Goal: Task Accomplishment & Management: Use online tool/utility

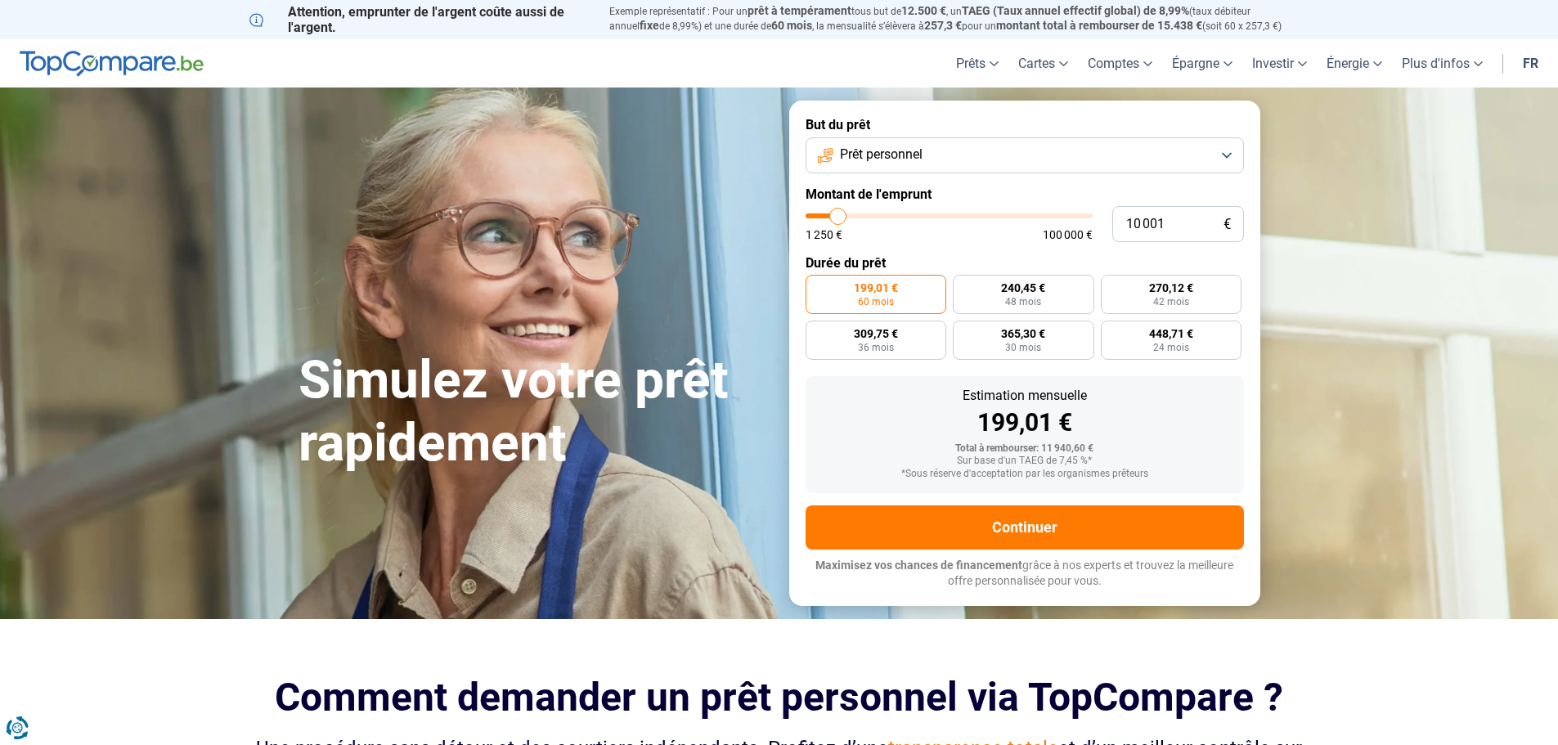
type input "11 750"
type input "11750"
type input "12 500"
type input "12500"
type input "12 750"
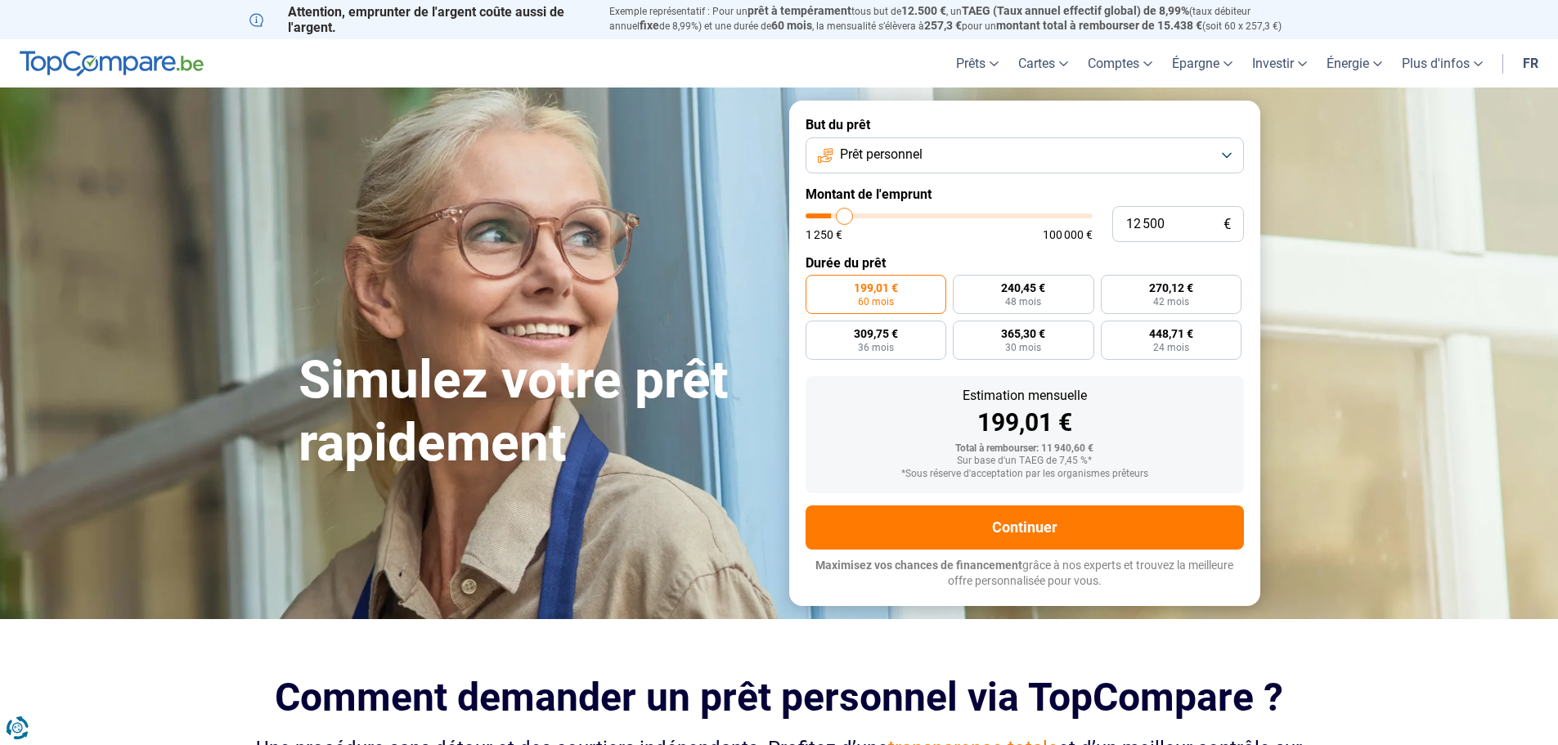
type input "12750"
type input "13 000"
type input "13000"
type input "13 250"
type input "13250"
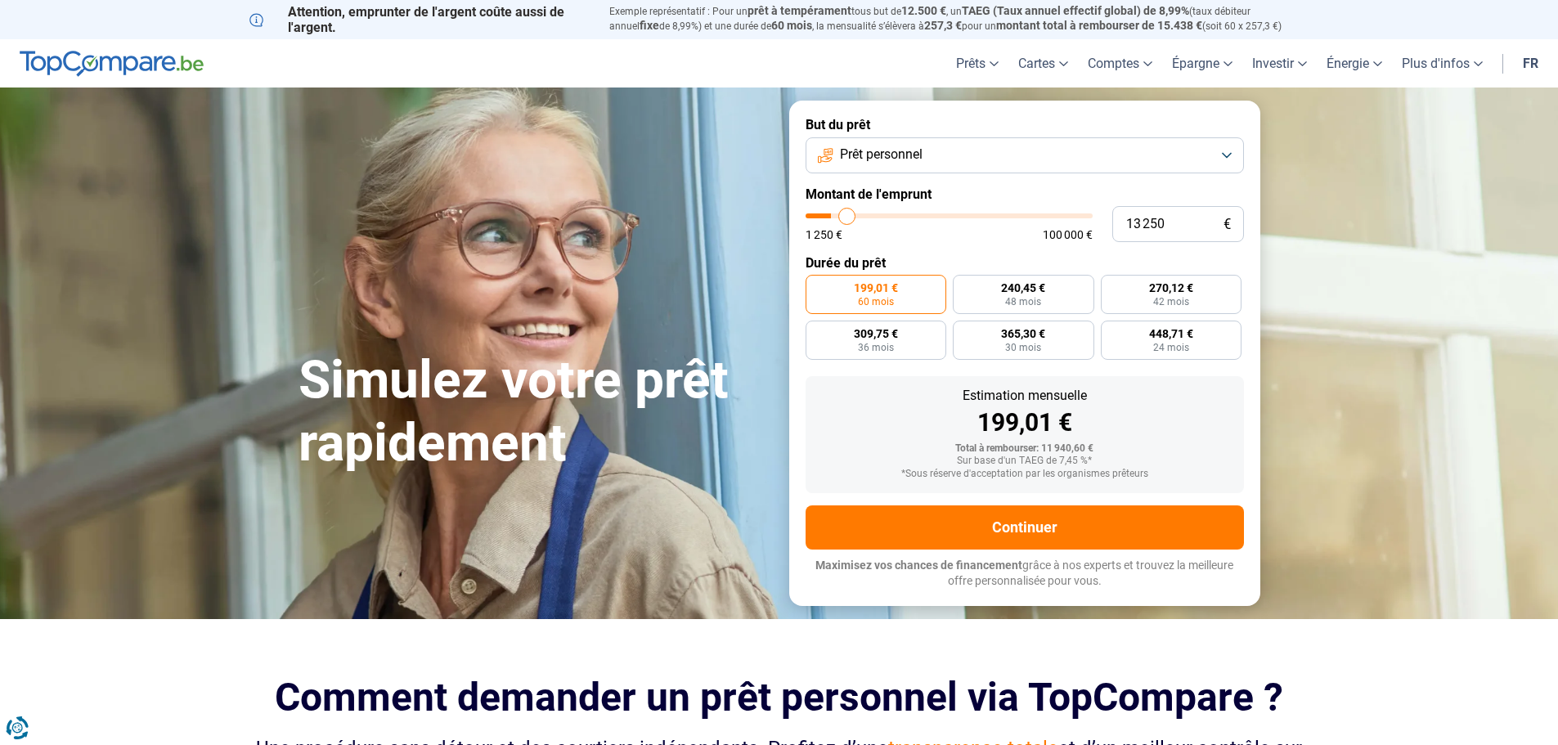
type input "13 500"
type input "13500"
type input "14 000"
type input "14000"
type input "13 500"
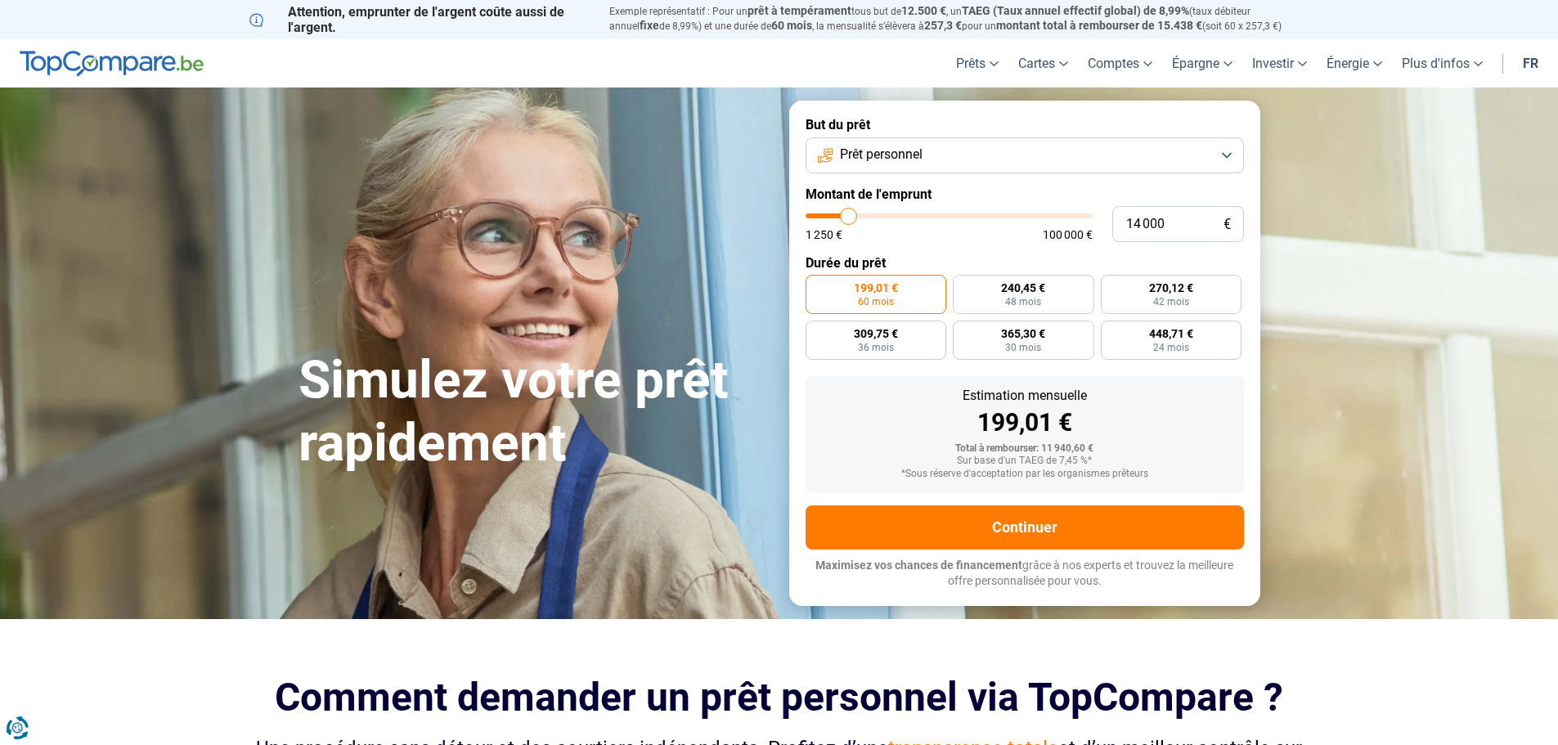
type input "13500"
type input "13 000"
type input "13000"
type input "12 750"
type input "12750"
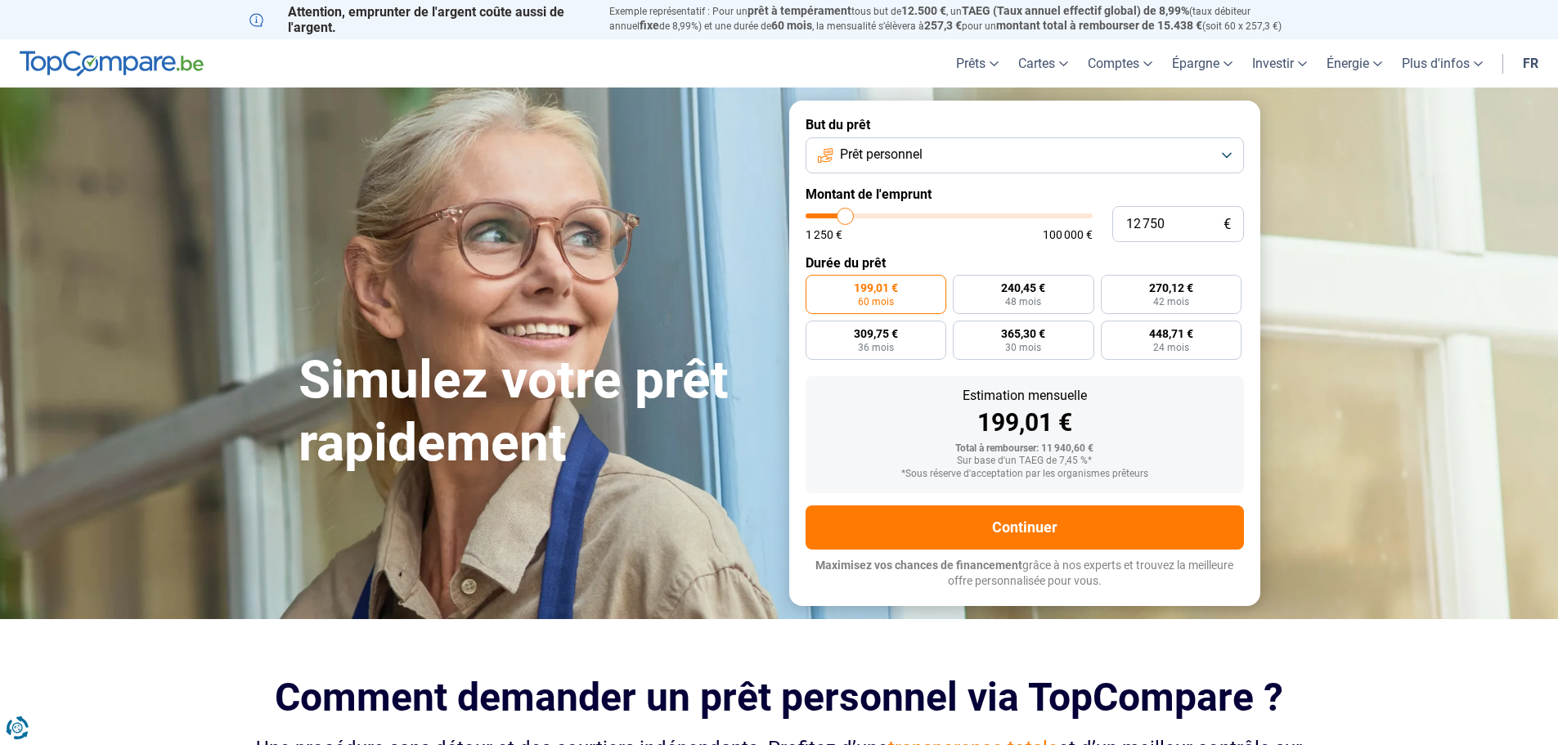
type input "13 000"
type input "13000"
type input "13 500"
type input "13500"
type input "14 000"
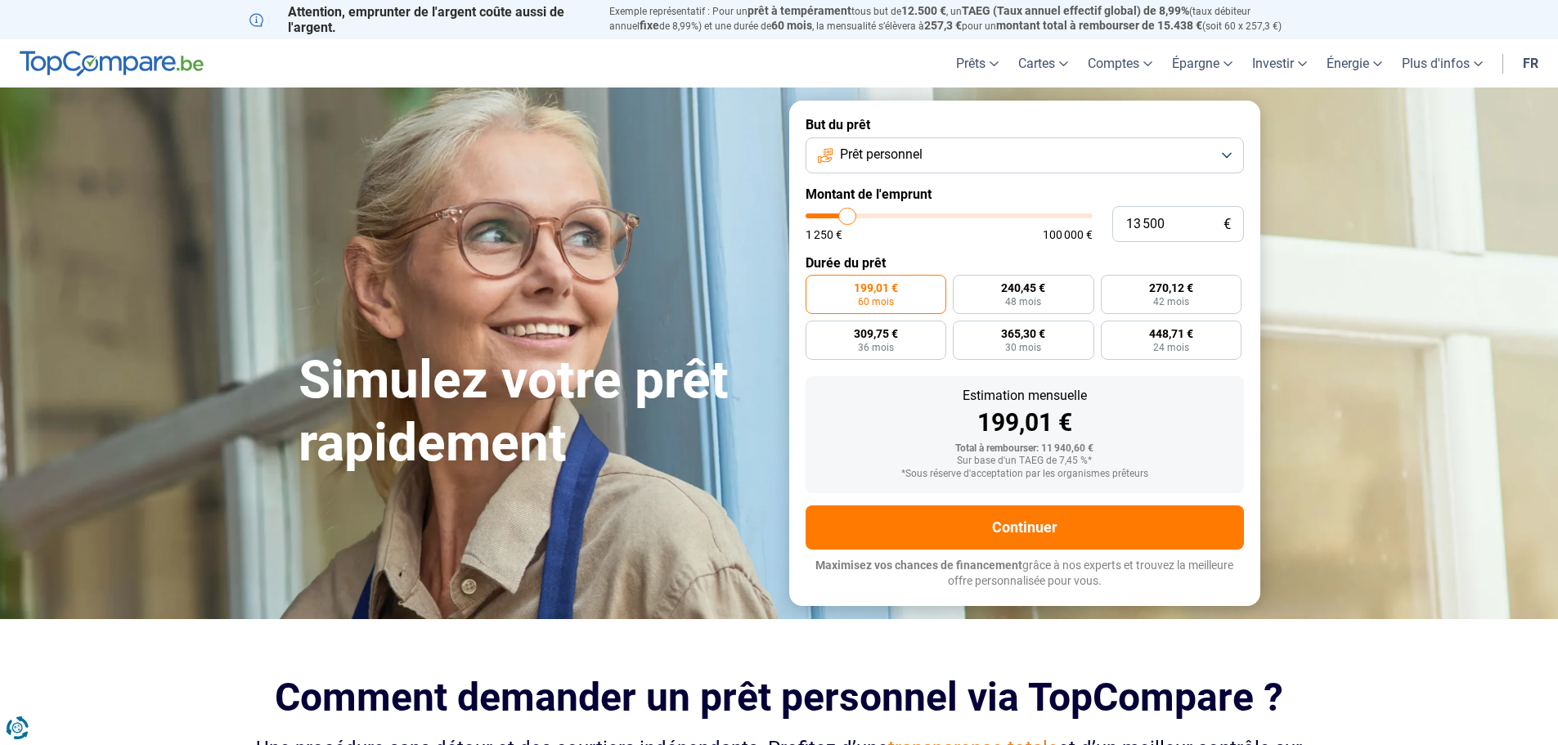
type input "14000"
type input "14 250"
type input "14250"
type input "14 500"
type input "14500"
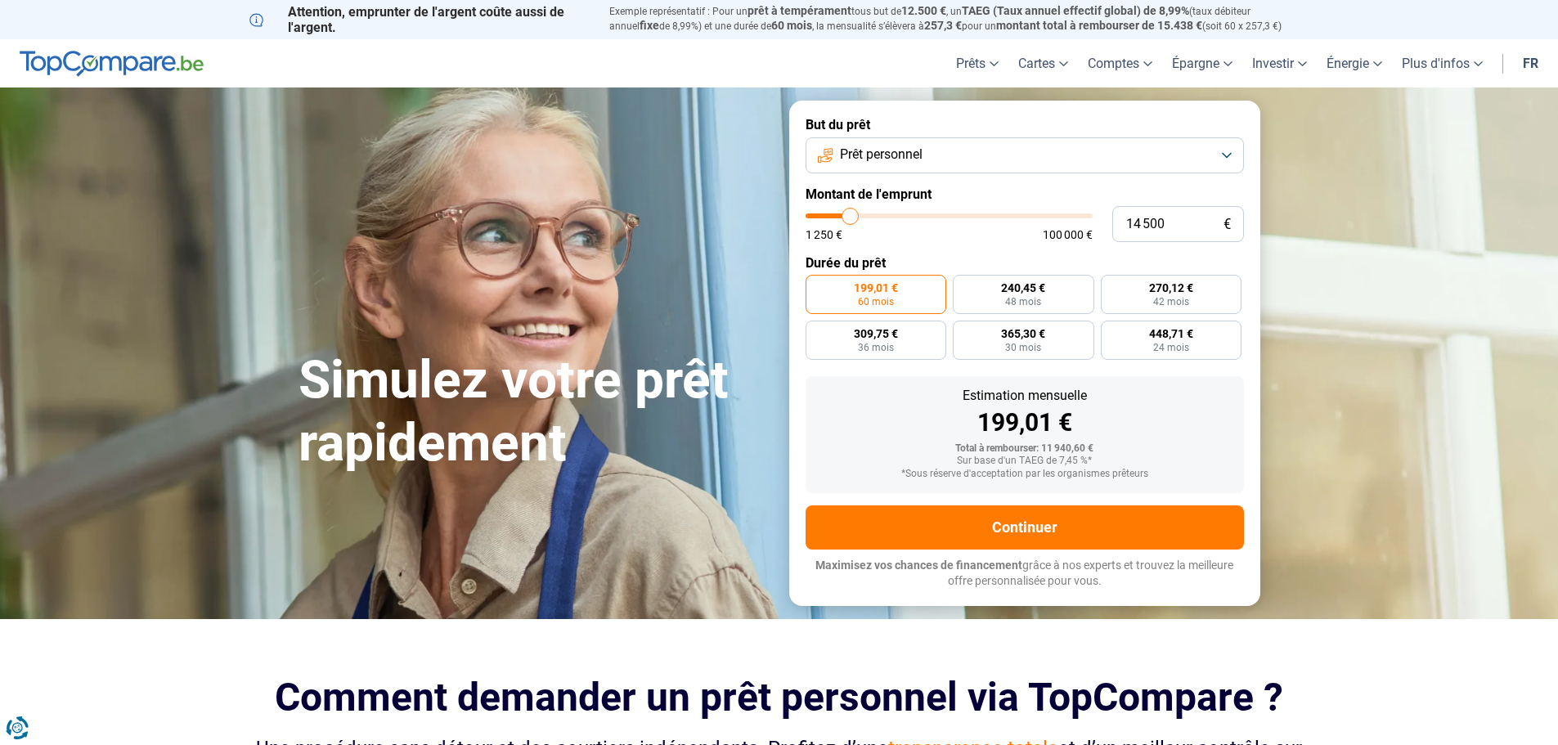
type input "14 750"
type input "14750"
type input "15 250"
type input "15250"
type input "15 500"
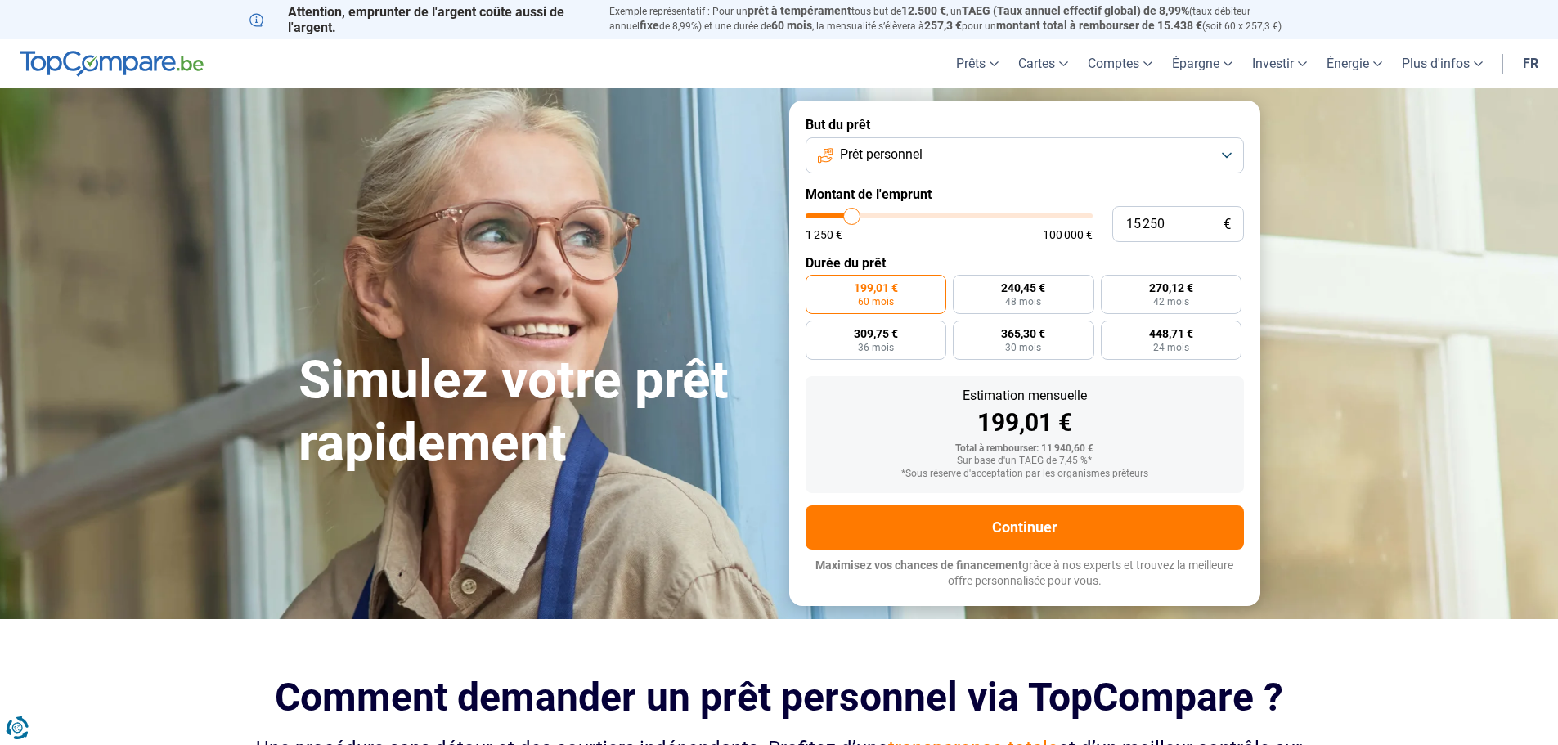
type input "15500"
type input "15 750"
type input "15750"
type input "16 000"
type input "16000"
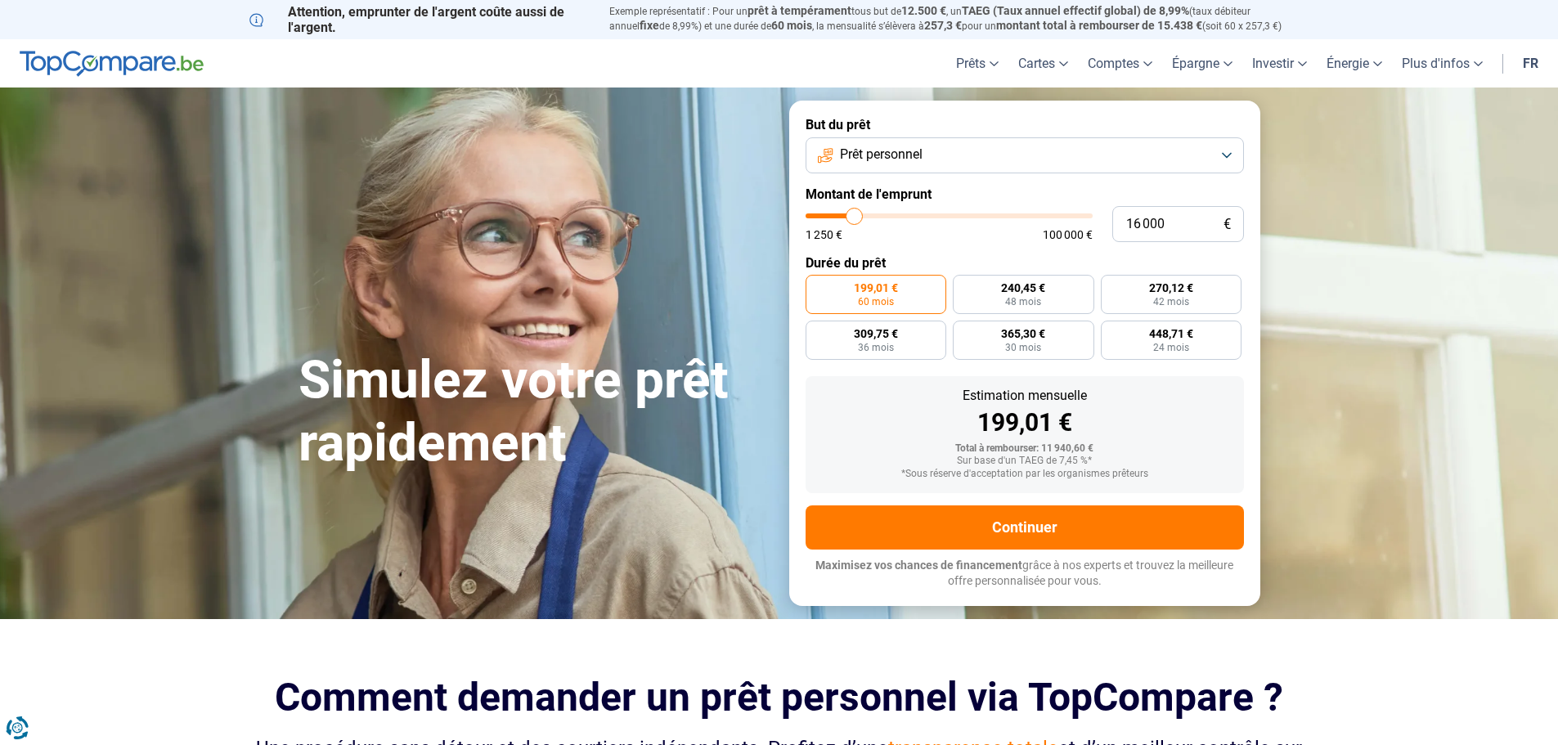
type input "16 250"
type input "16250"
type input "16 750"
type input "16750"
type input "16 250"
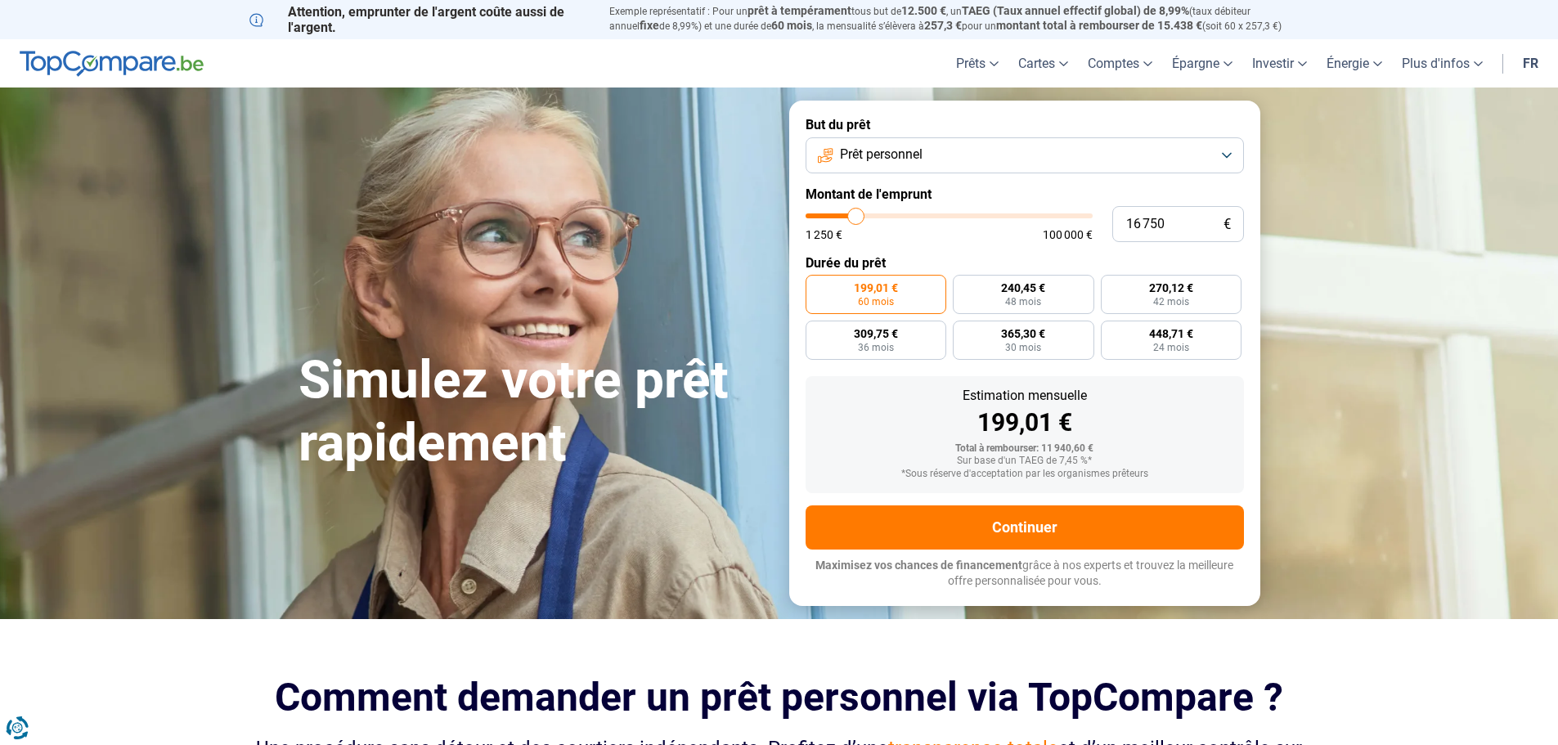
type input "16250"
type input "16 000"
type input "16000"
type input "15 500"
type input "15500"
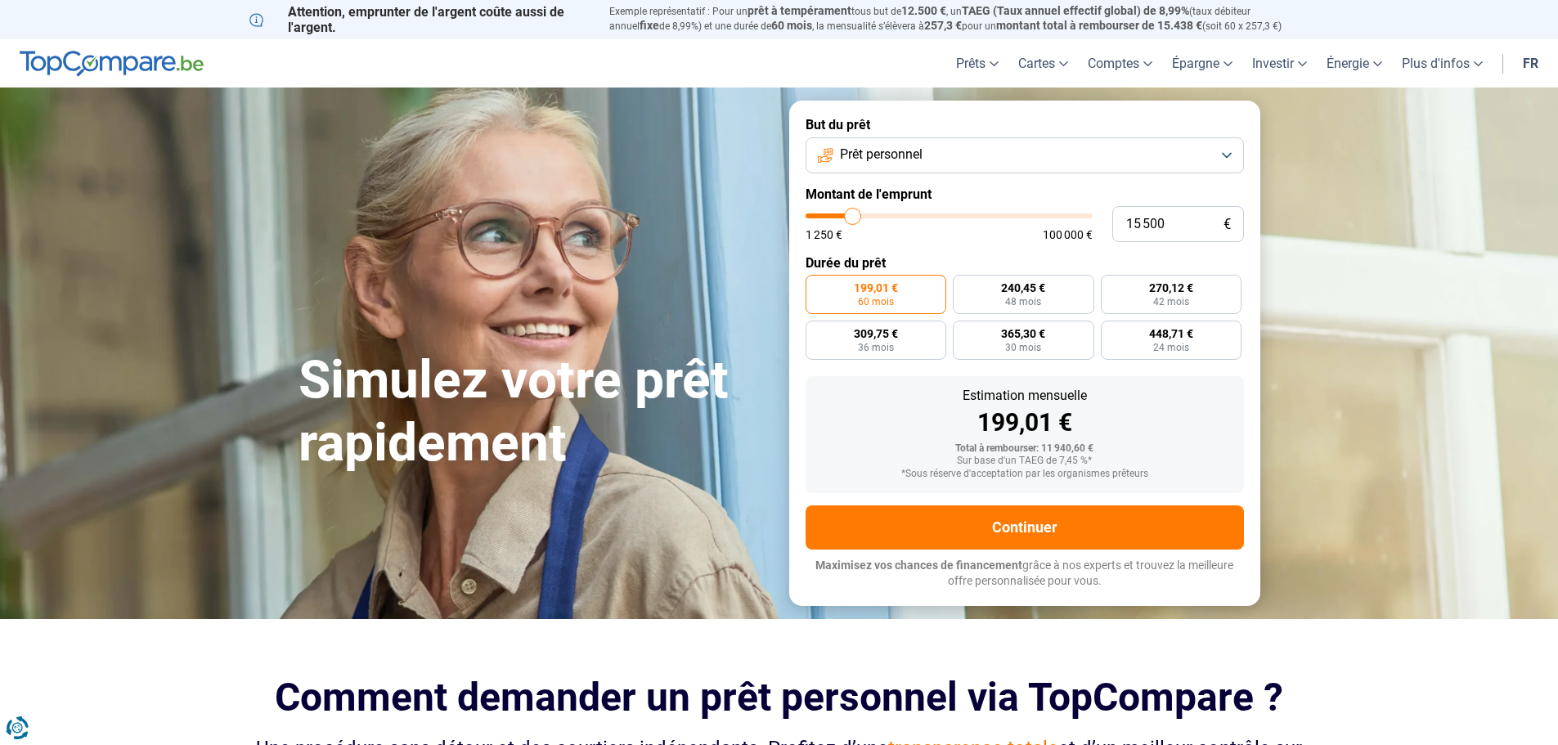
type input "15 250"
type input "15250"
type input "14 750"
type input "14750"
type input "15 250"
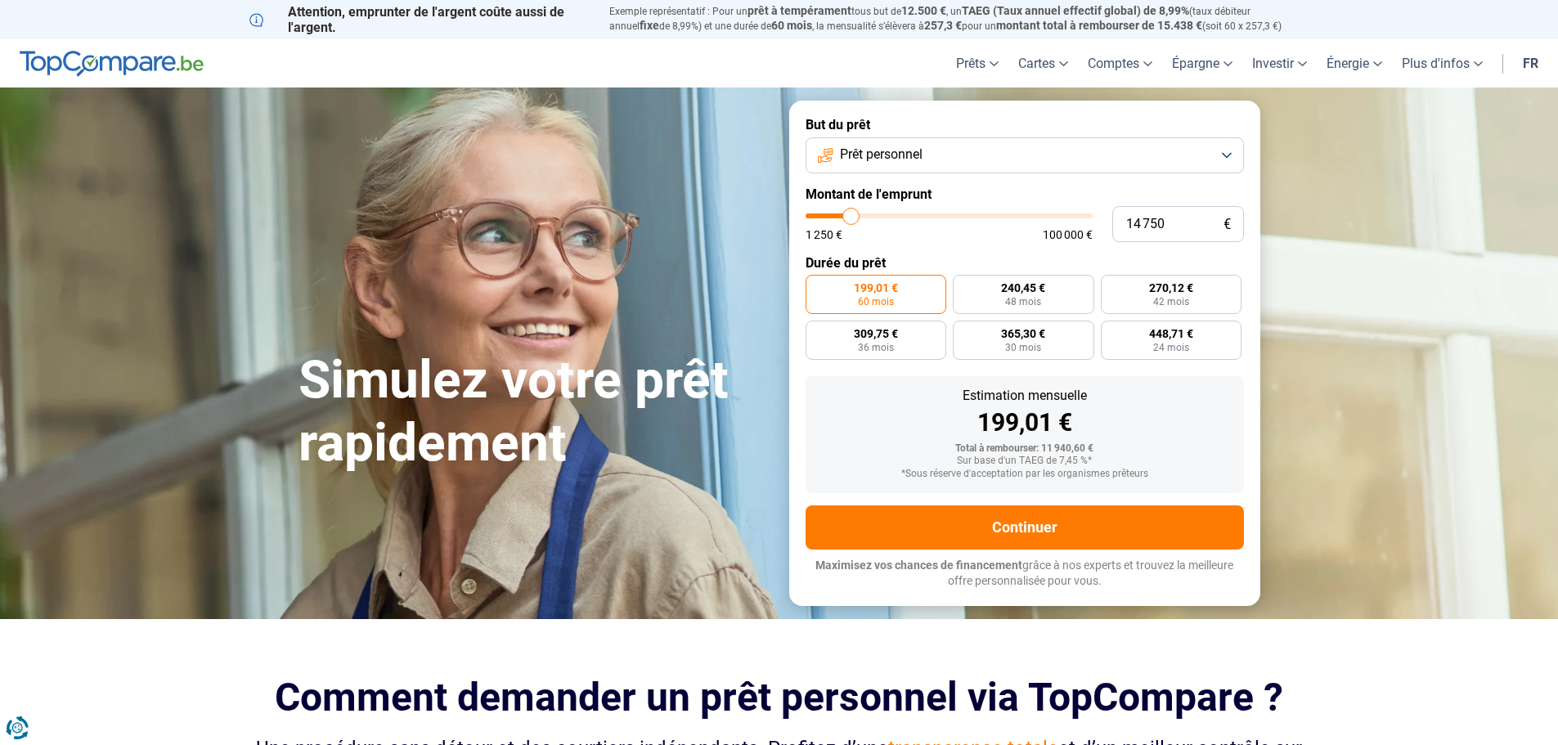
type input "15250"
type input "15 500"
drag, startPoint x: 843, startPoint y: 225, endPoint x: 855, endPoint y: 230, distance: 12.5
type input "15500"
click at [855, 218] on input "range" at bounding box center [949, 215] width 287 height 5
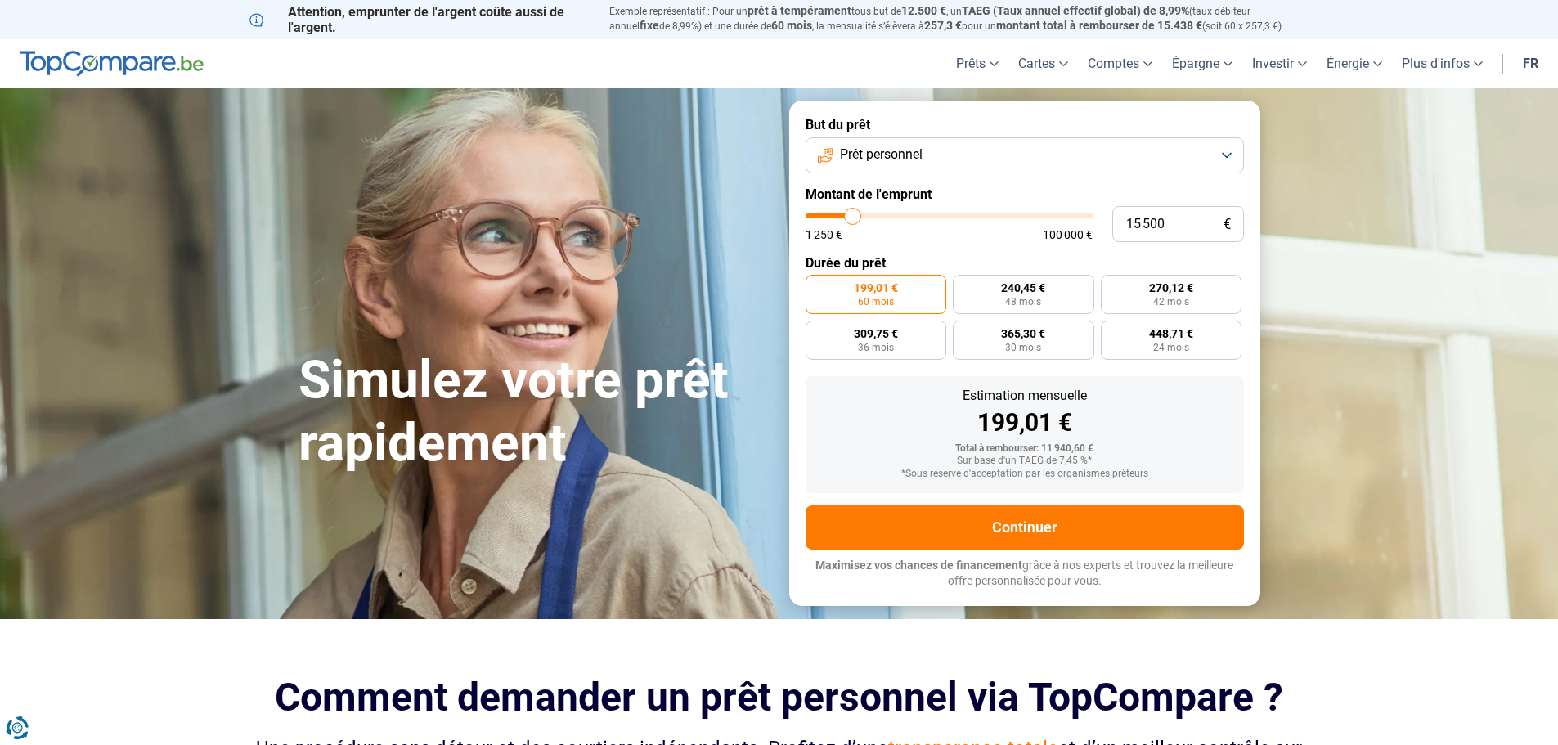
radio input "false"
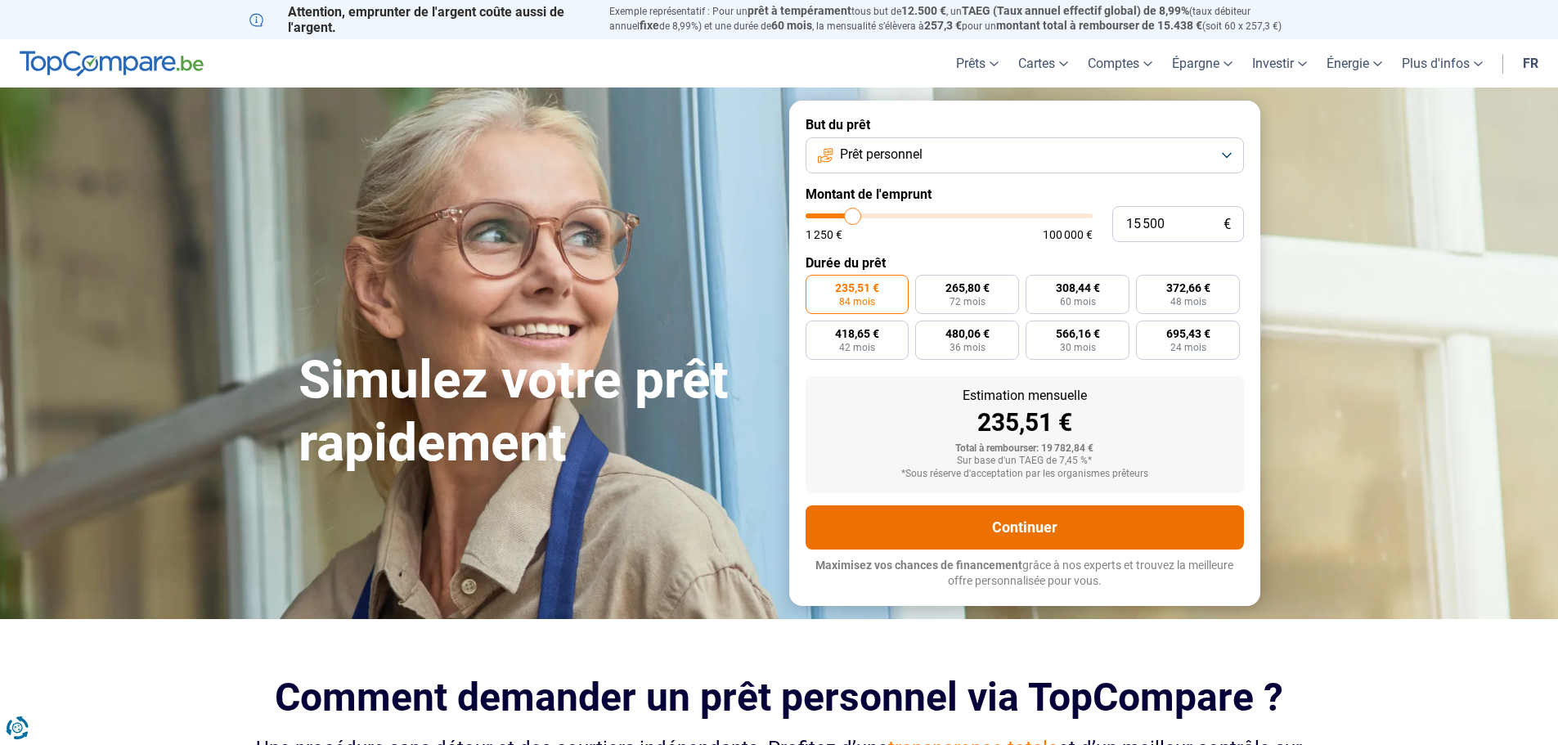
click at [1001, 550] on button "Continuer" at bounding box center [1025, 527] width 438 height 44
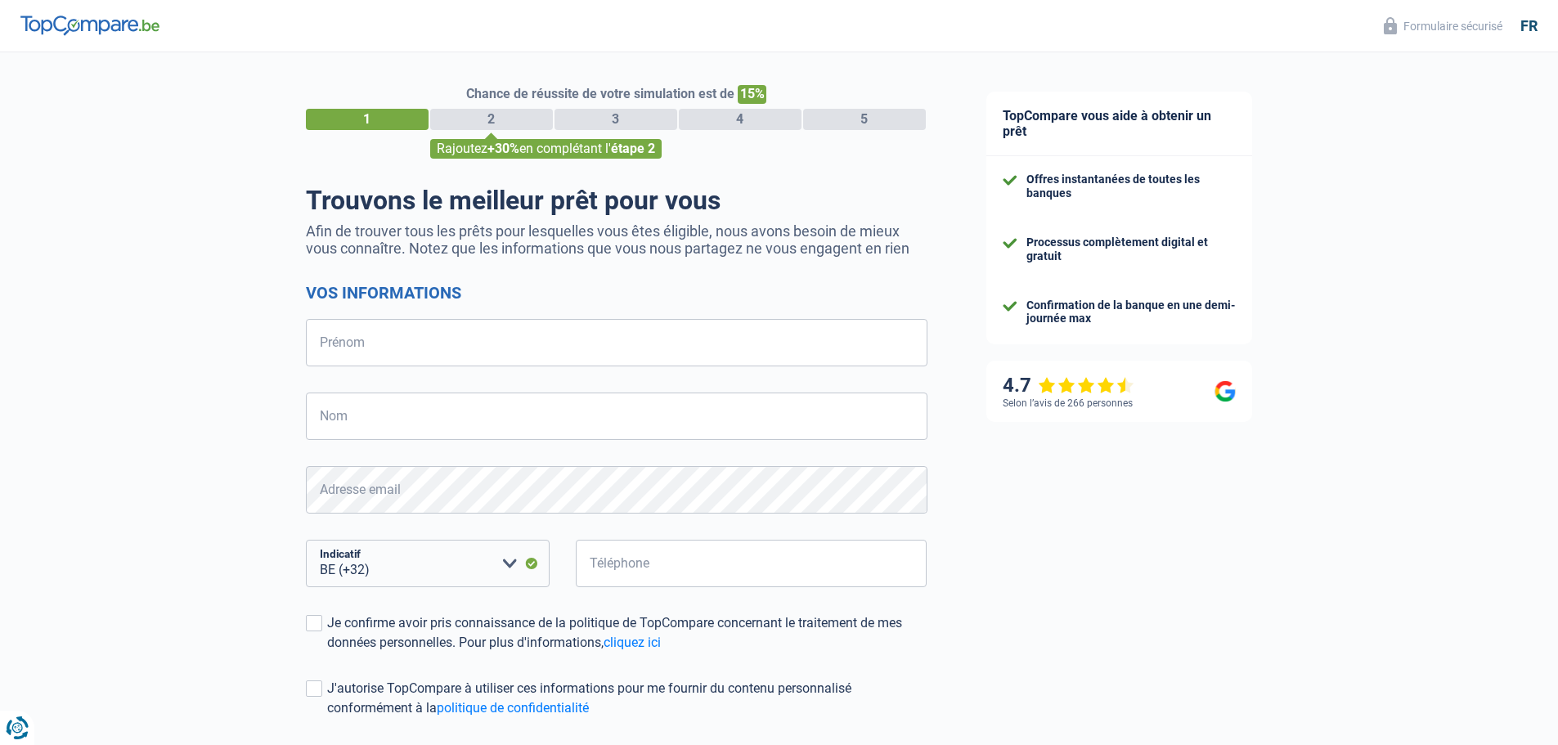
select select "32"
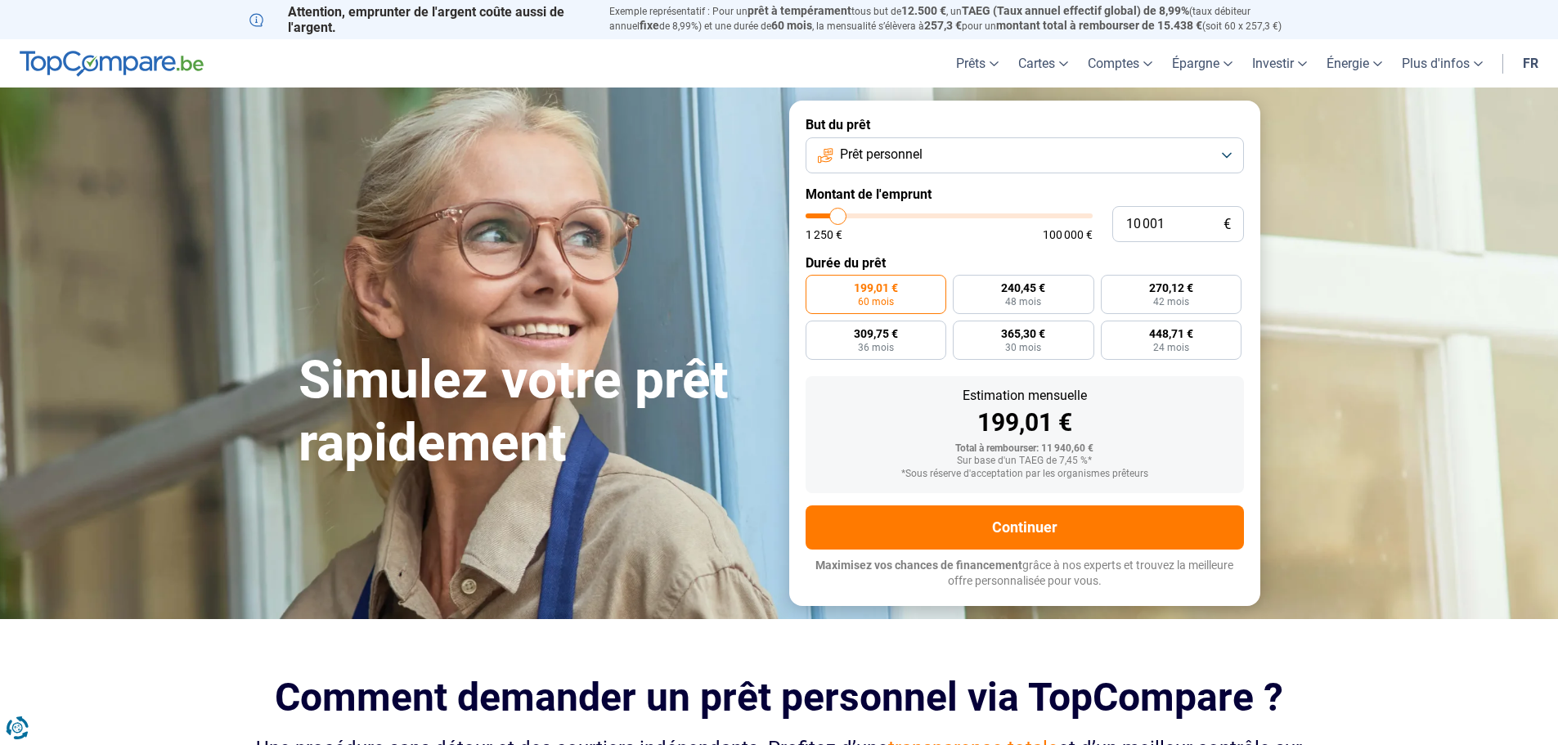
type input "11 250"
type input "11250"
type input "12 000"
type input "12000"
type input "13 250"
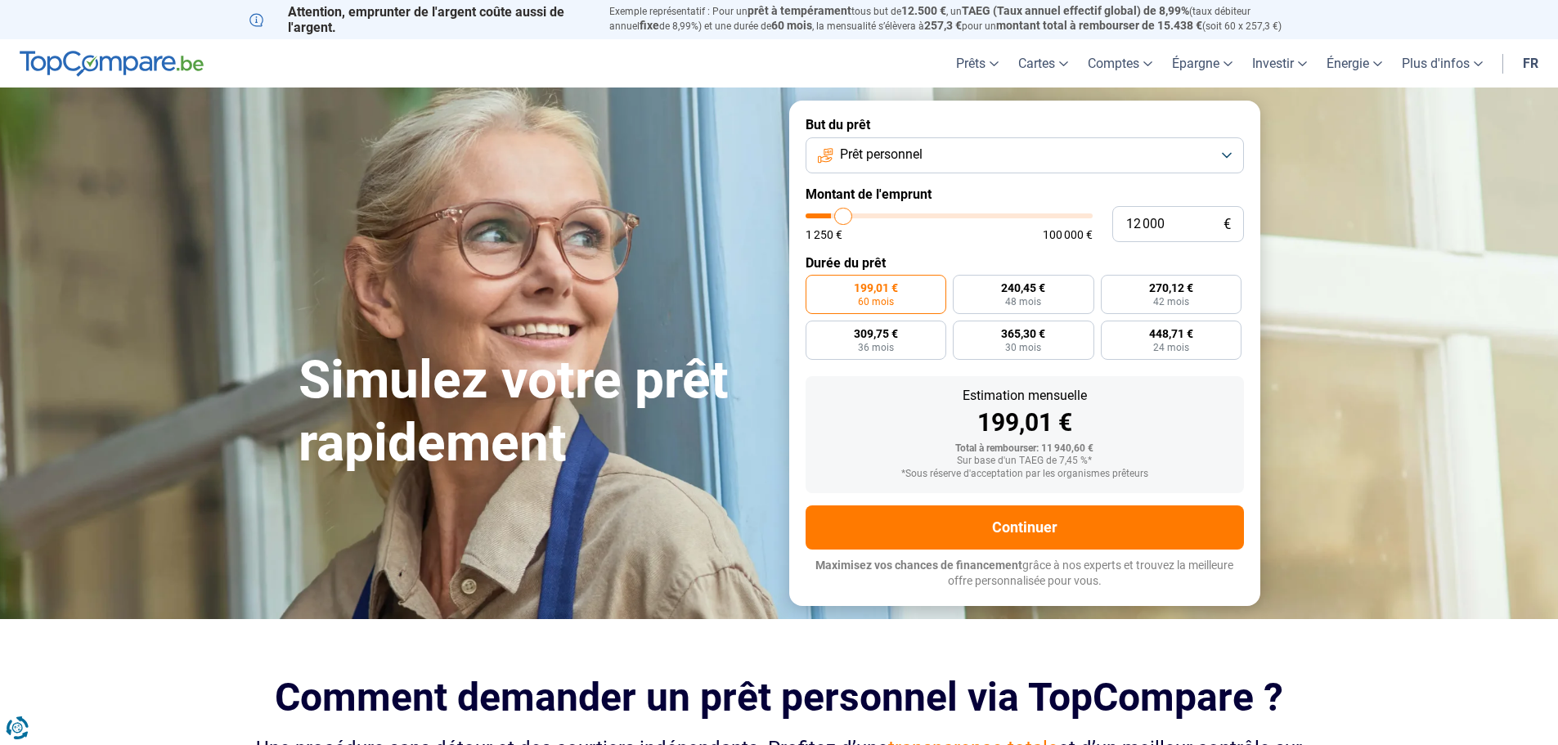
type input "13250"
type input "14 750"
type input "14750"
type input "17 000"
type input "17000"
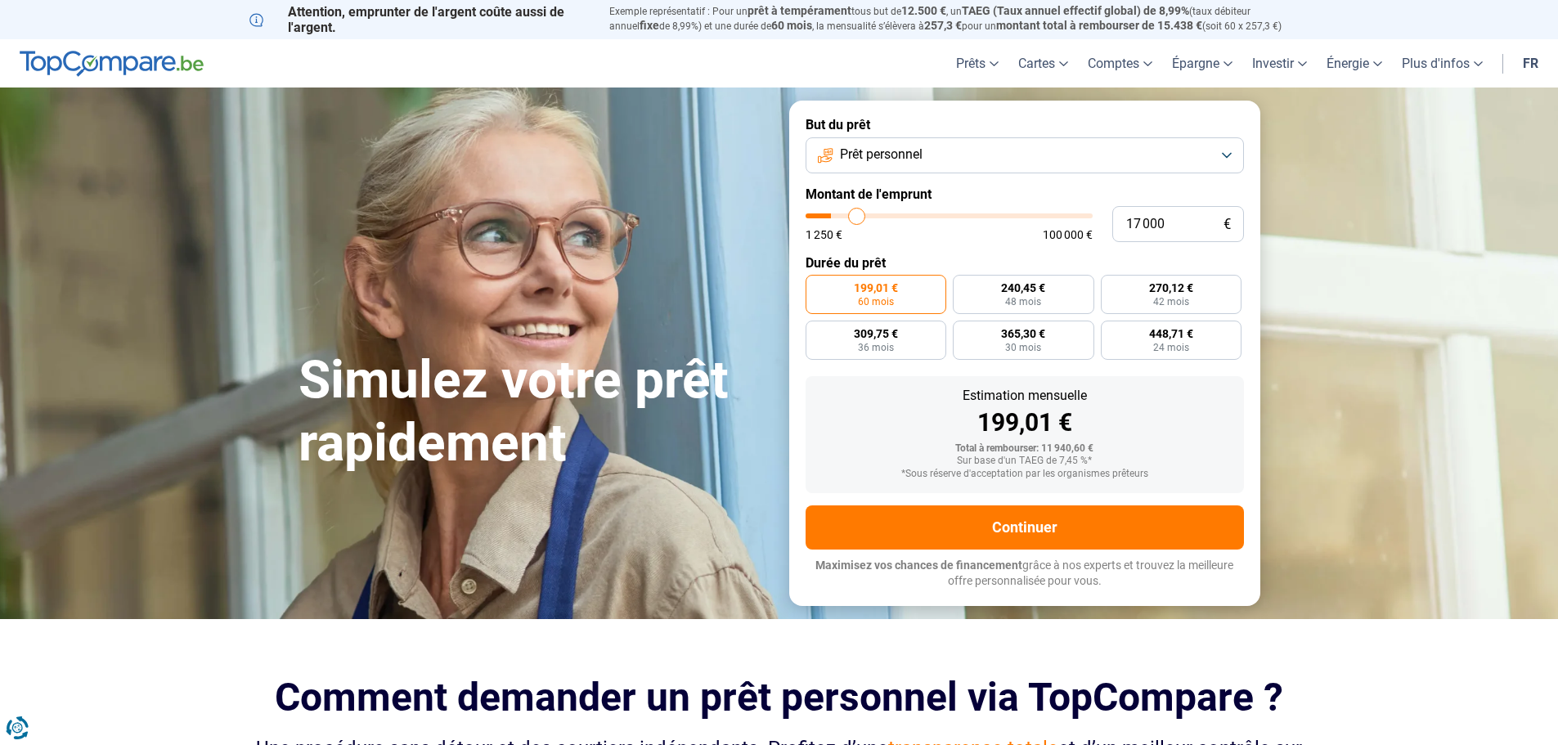
type input "19 000"
type input "19000"
type input "21 250"
type input "21250"
type input "23 000"
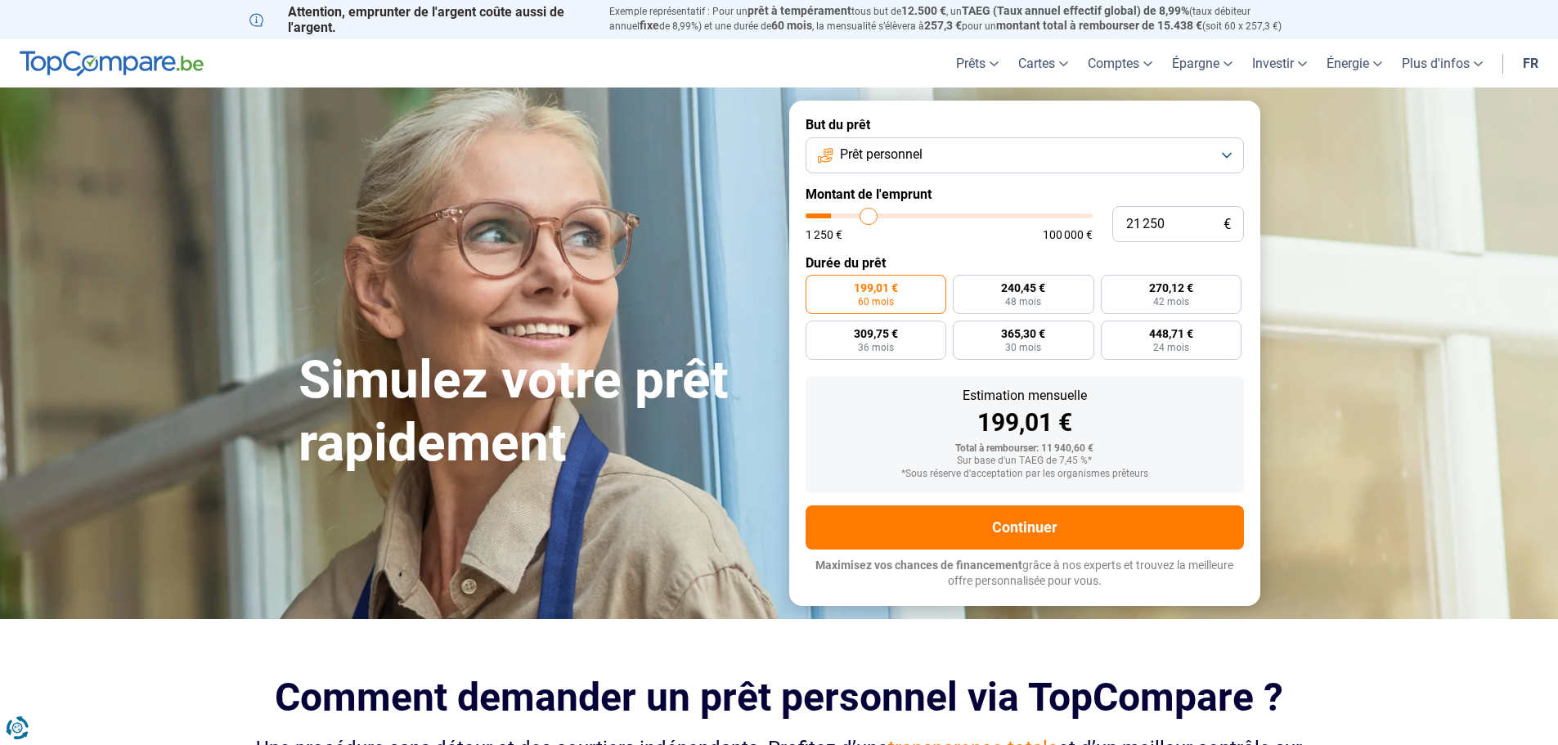
type input "23000"
type input "24 750"
type input "24750"
type input "25 500"
type input "25500"
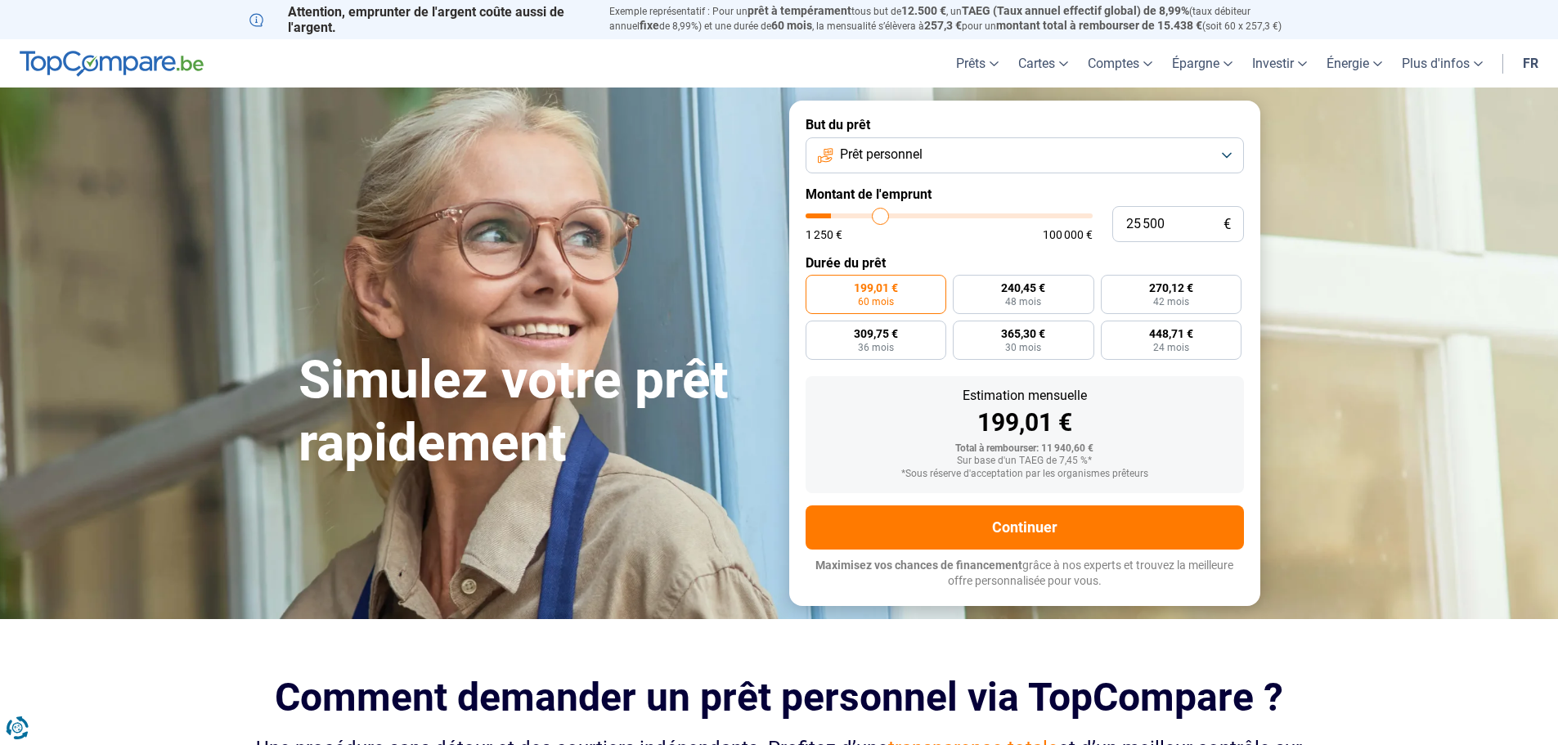
type input "26 500"
type input "26500"
type input "26 750"
type input "26750"
type input "28 250"
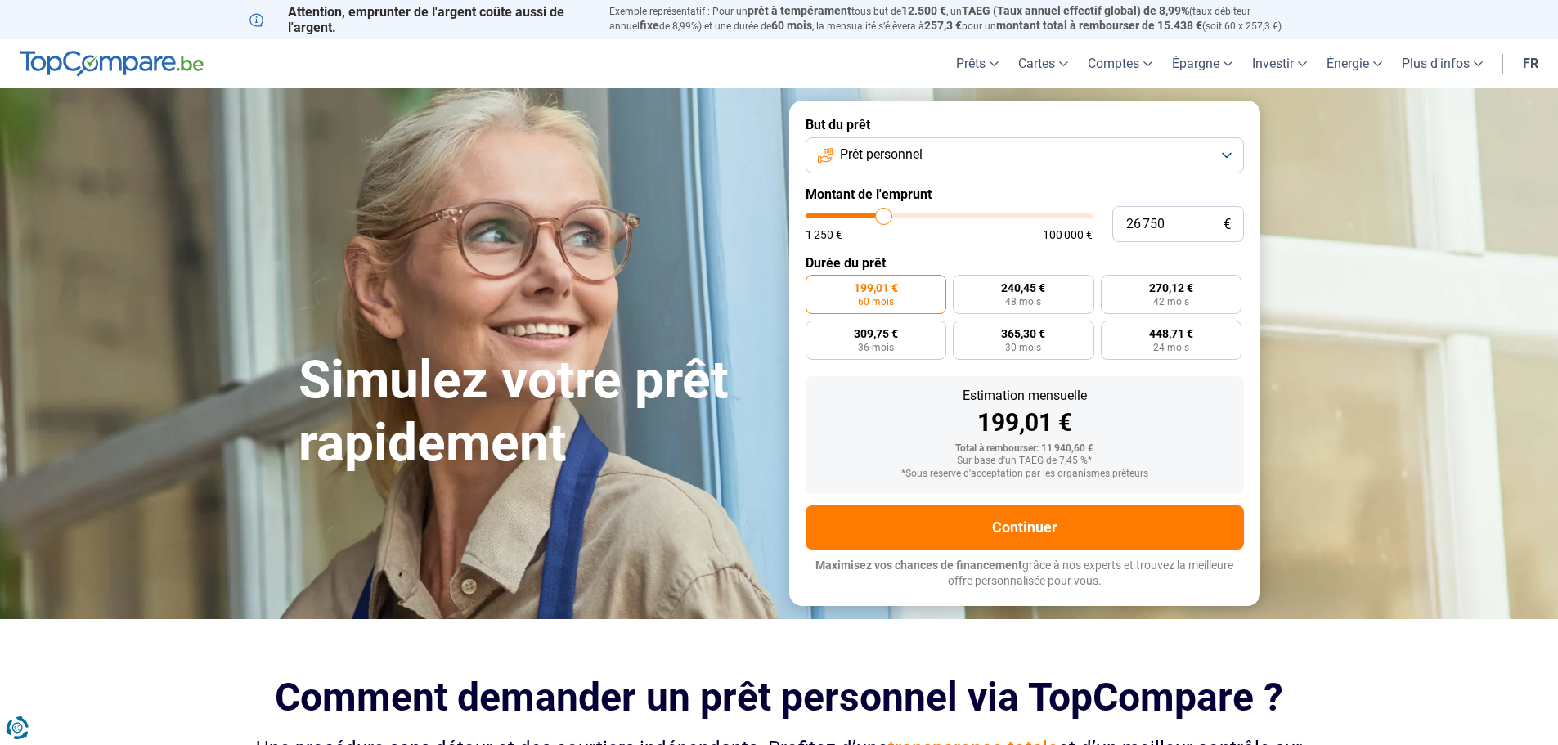
type input "28250"
type input "30 250"
type input "30250"
type input "32 000"
type input "32000"
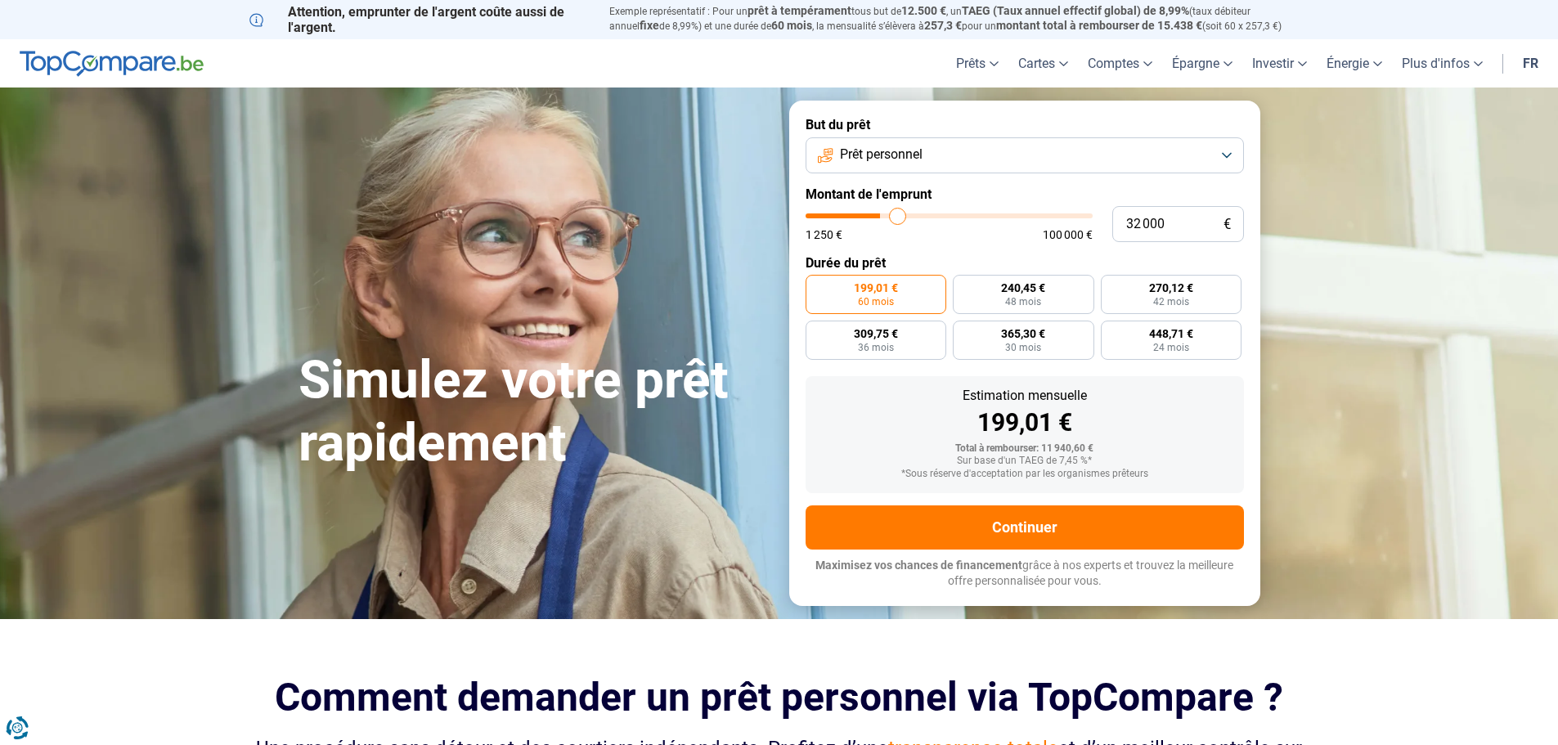
type input "33 500"
type input "33500"
type input "33 750"
type input "33750"
type input "33 250"
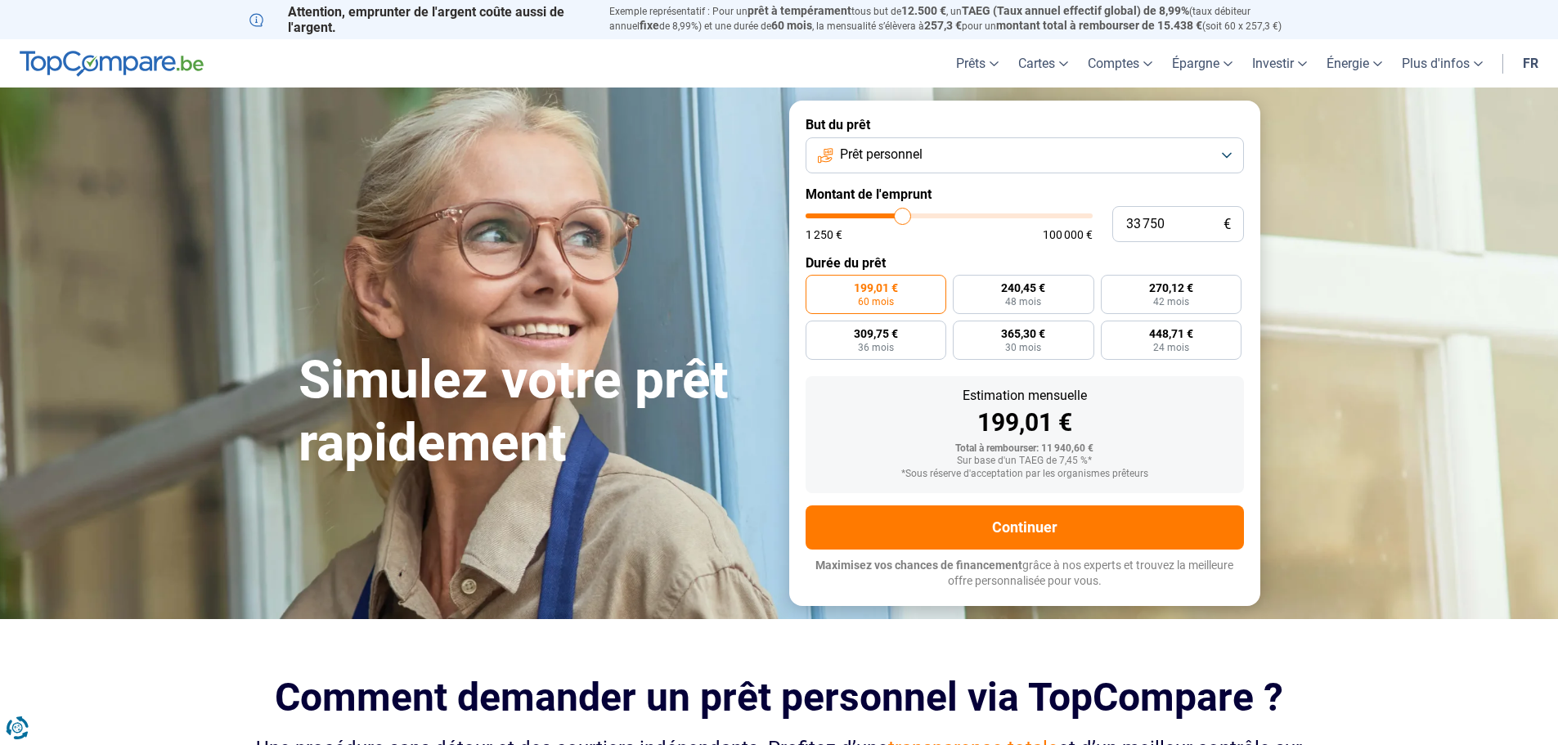
type input "33250"
type input "31 750"
type input "31750"
type input "29 750"
type input "29750"
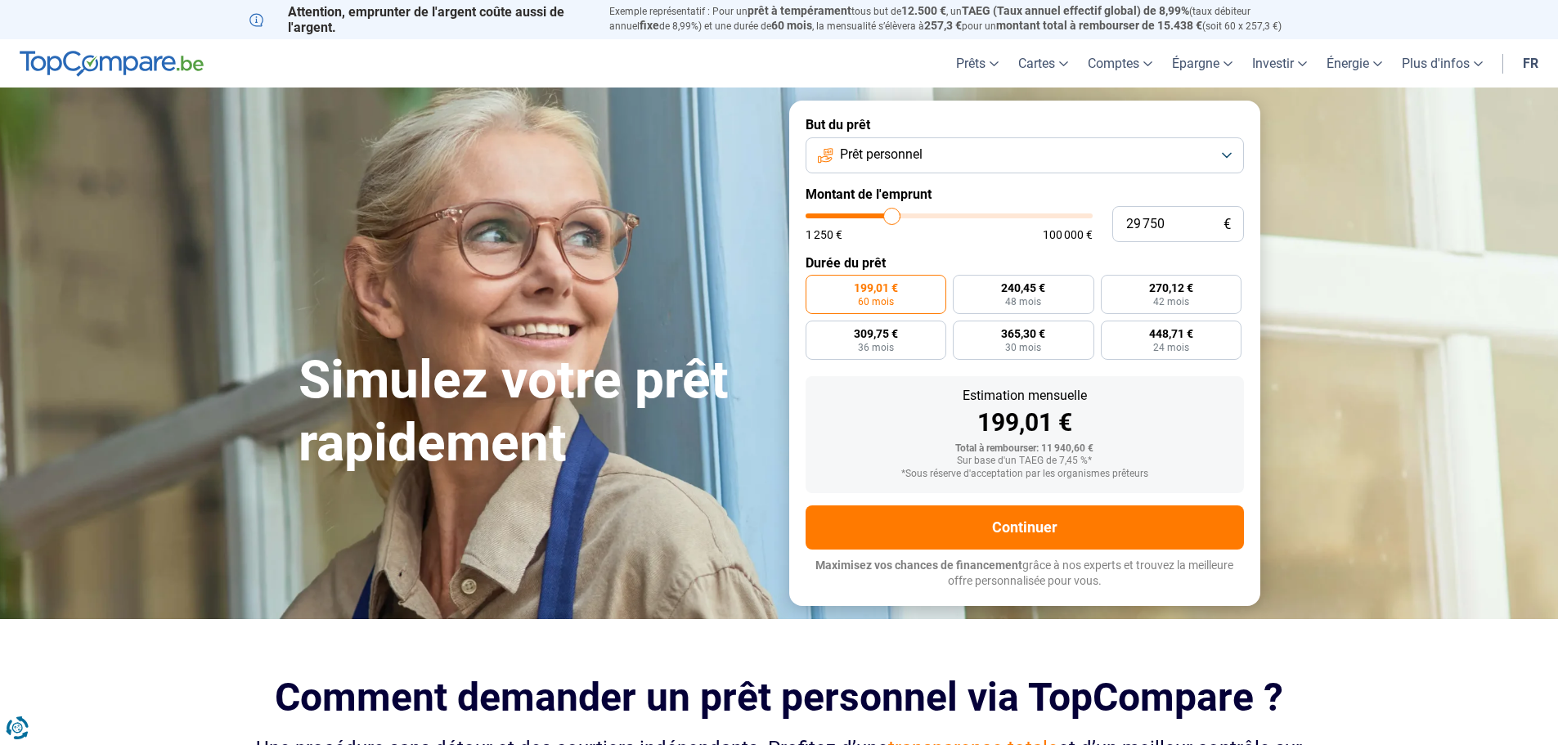
type input "28 250"
type input "28250"
type input "26 500"
type input "26500"
type input "25 000"
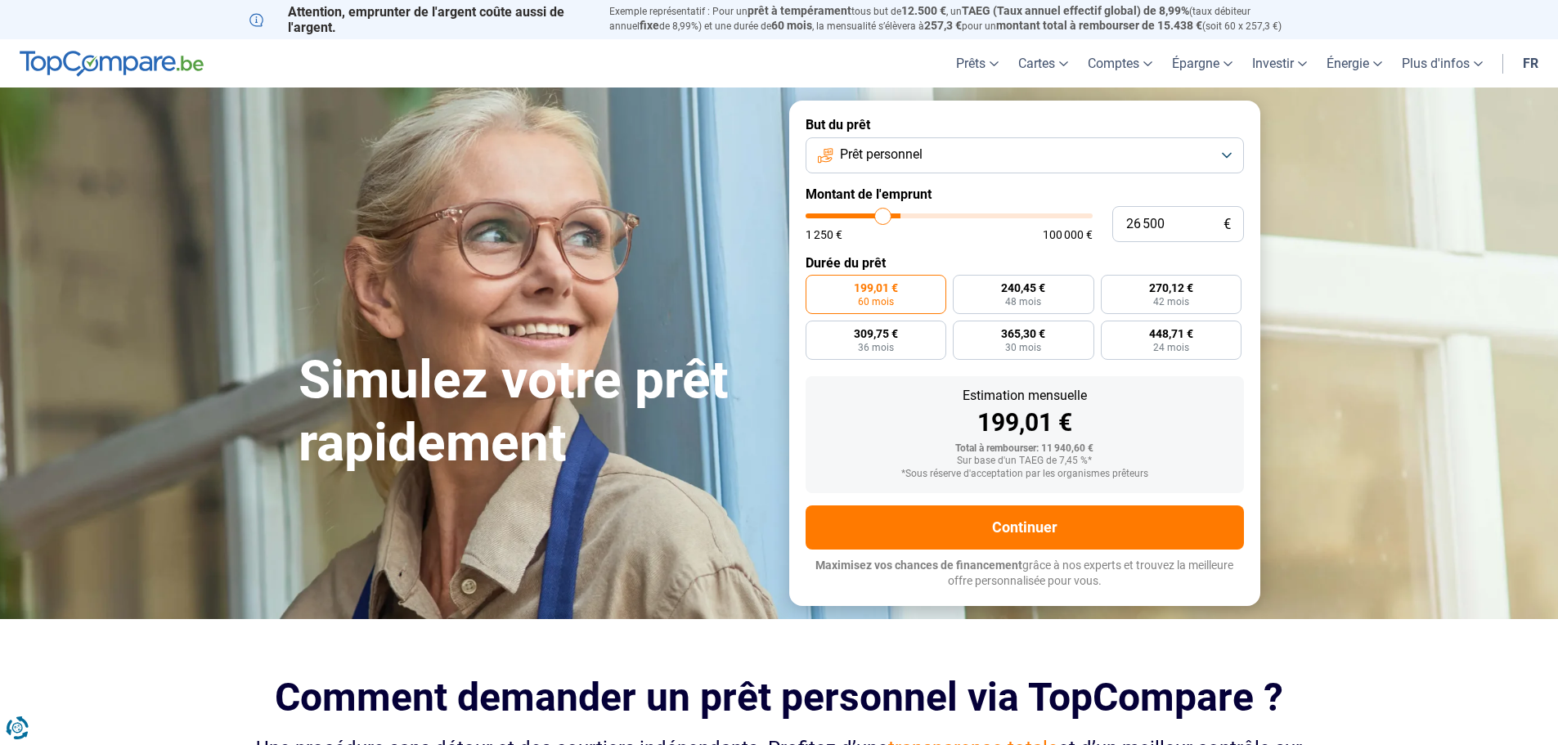
type input "25000"
type input "24 250"
type input "24250"
type input "23 500"
type input "23500"
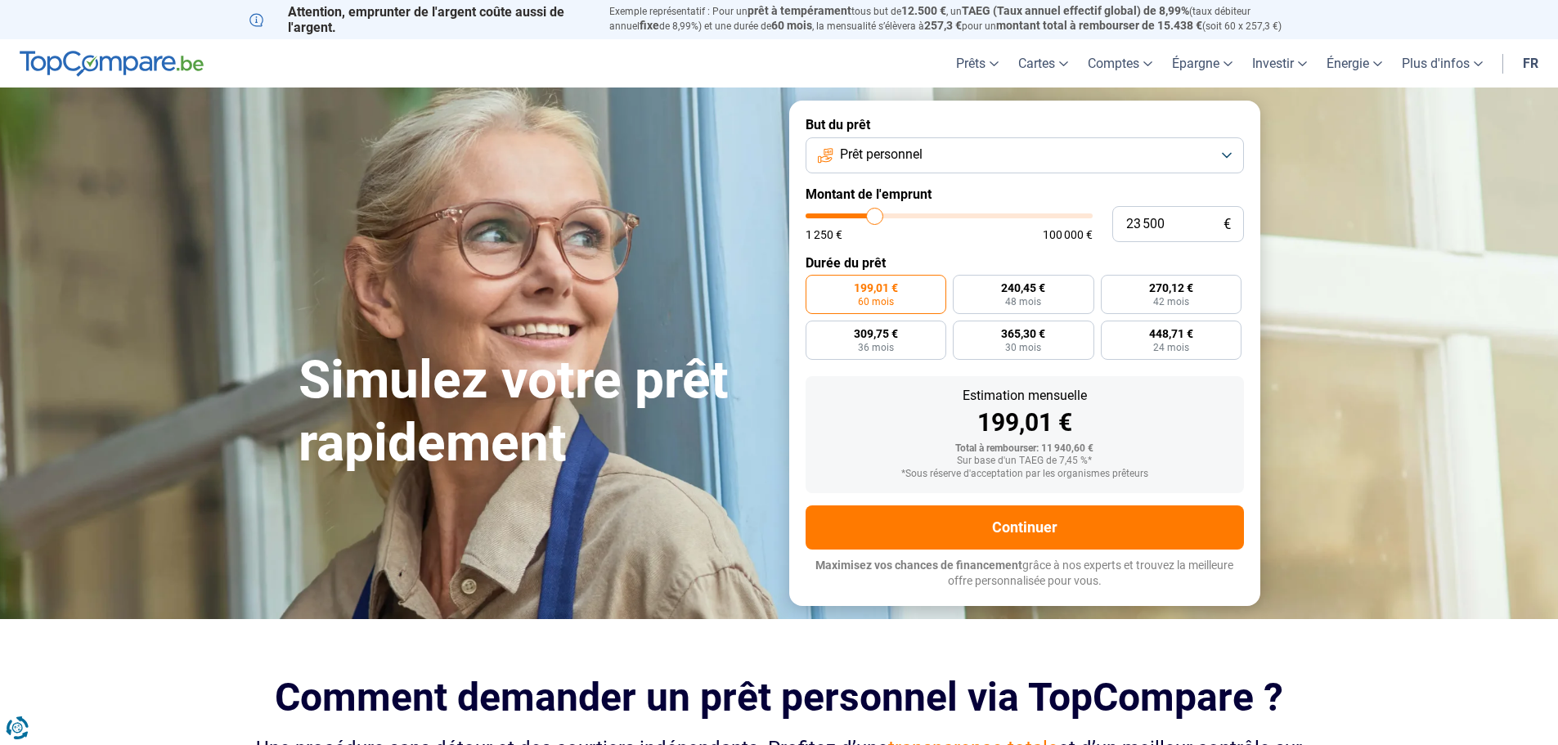
type input "22 750"
type input "22750"
type input "22 250"
type input "22250"
type input "21 500"
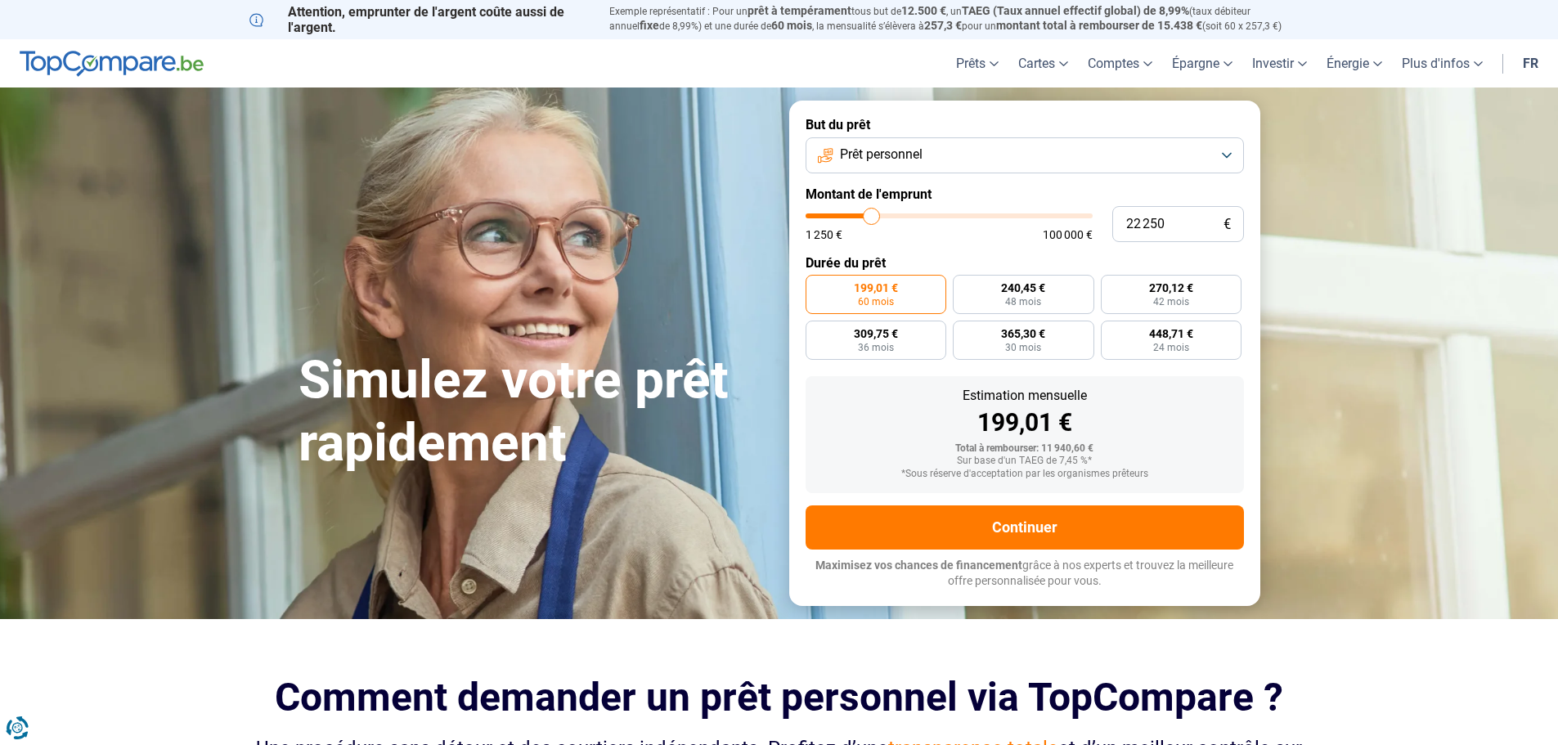
type input "21500"
type input "21 250"
type input "21250"
type input "21 000"
type input "21000"
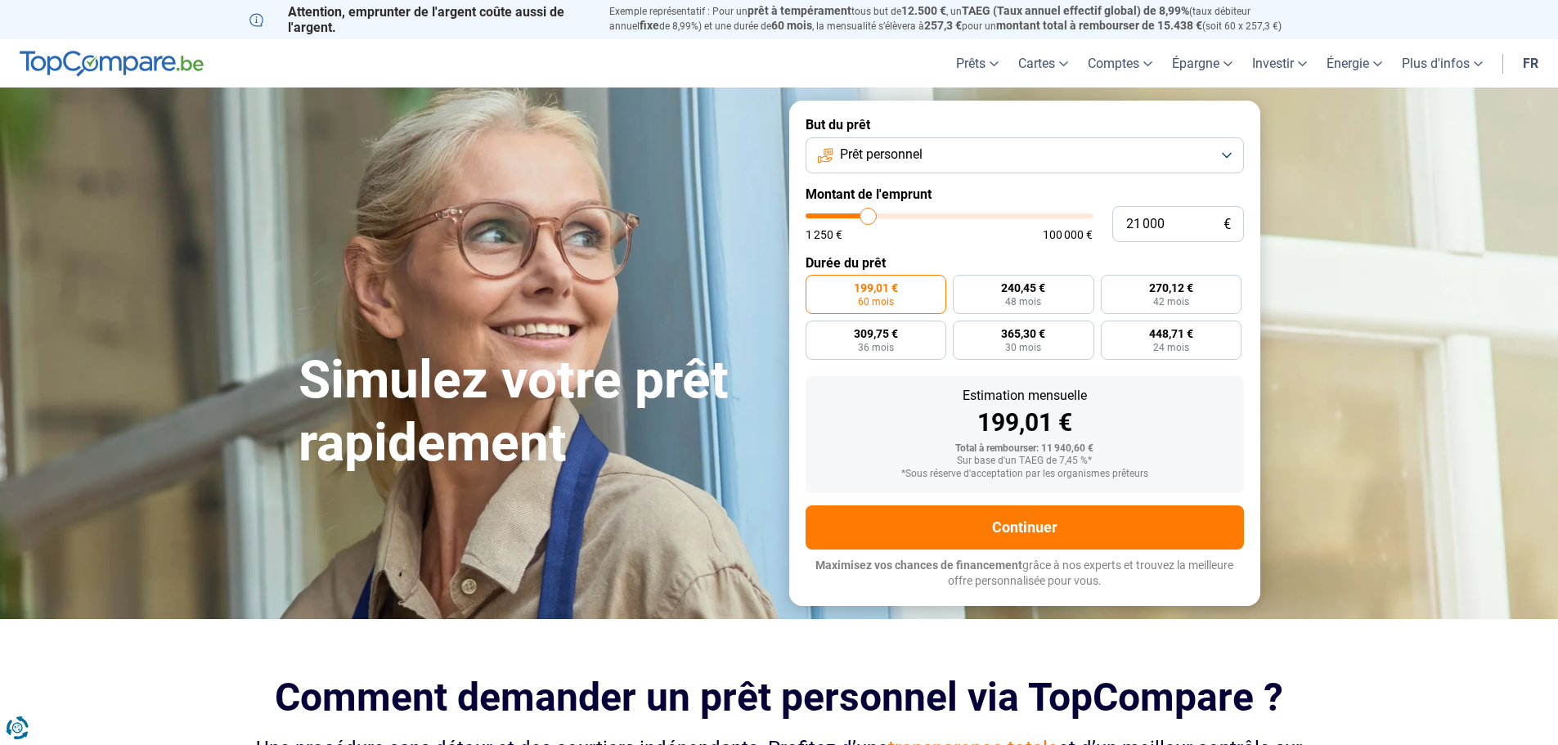
type input "20 000"
type input "20000"
type input "19 750"
type input "19750"
type input "19 000"
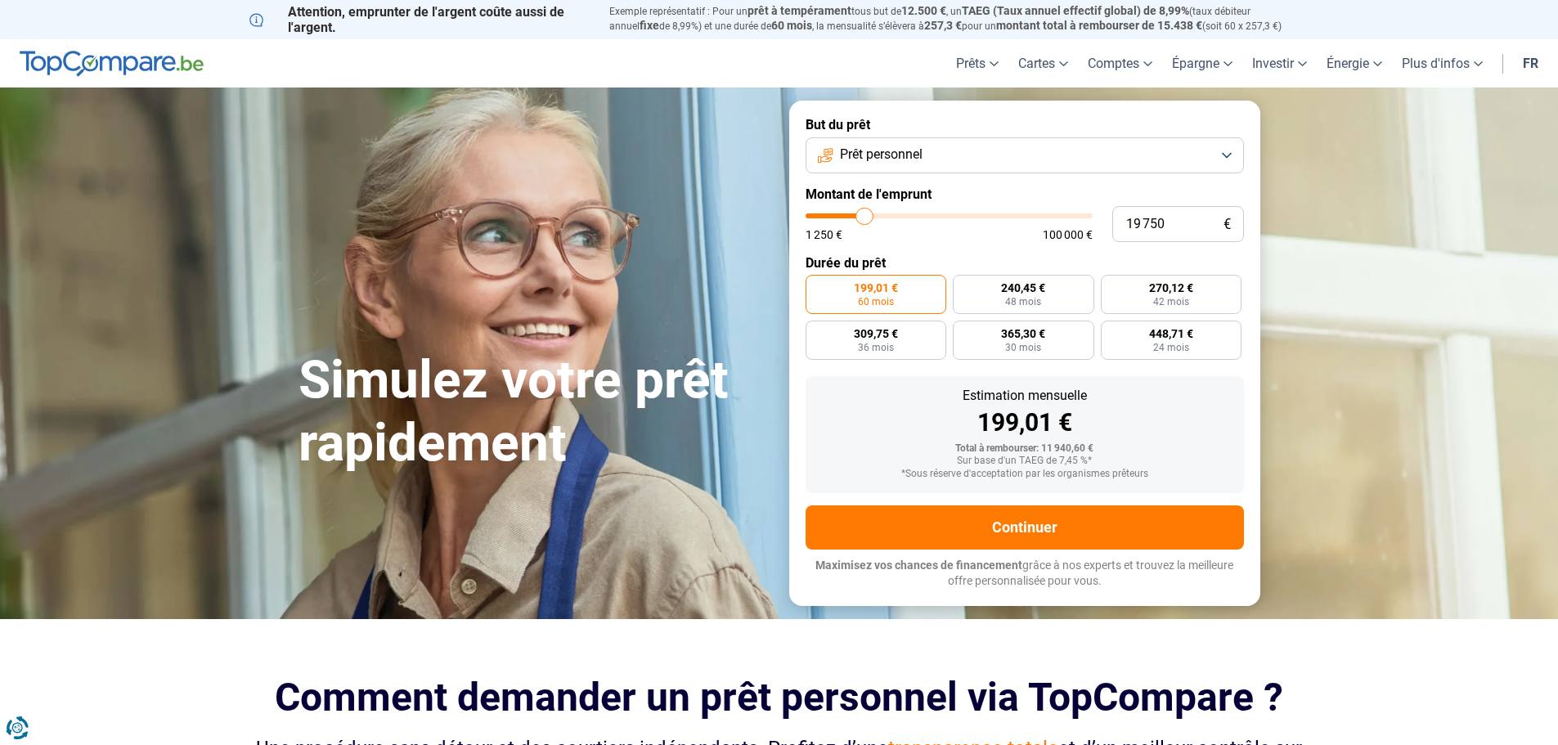
type input "19000"
type input "18 750"
type input "18750"
type input "18 250"
type input "18250"
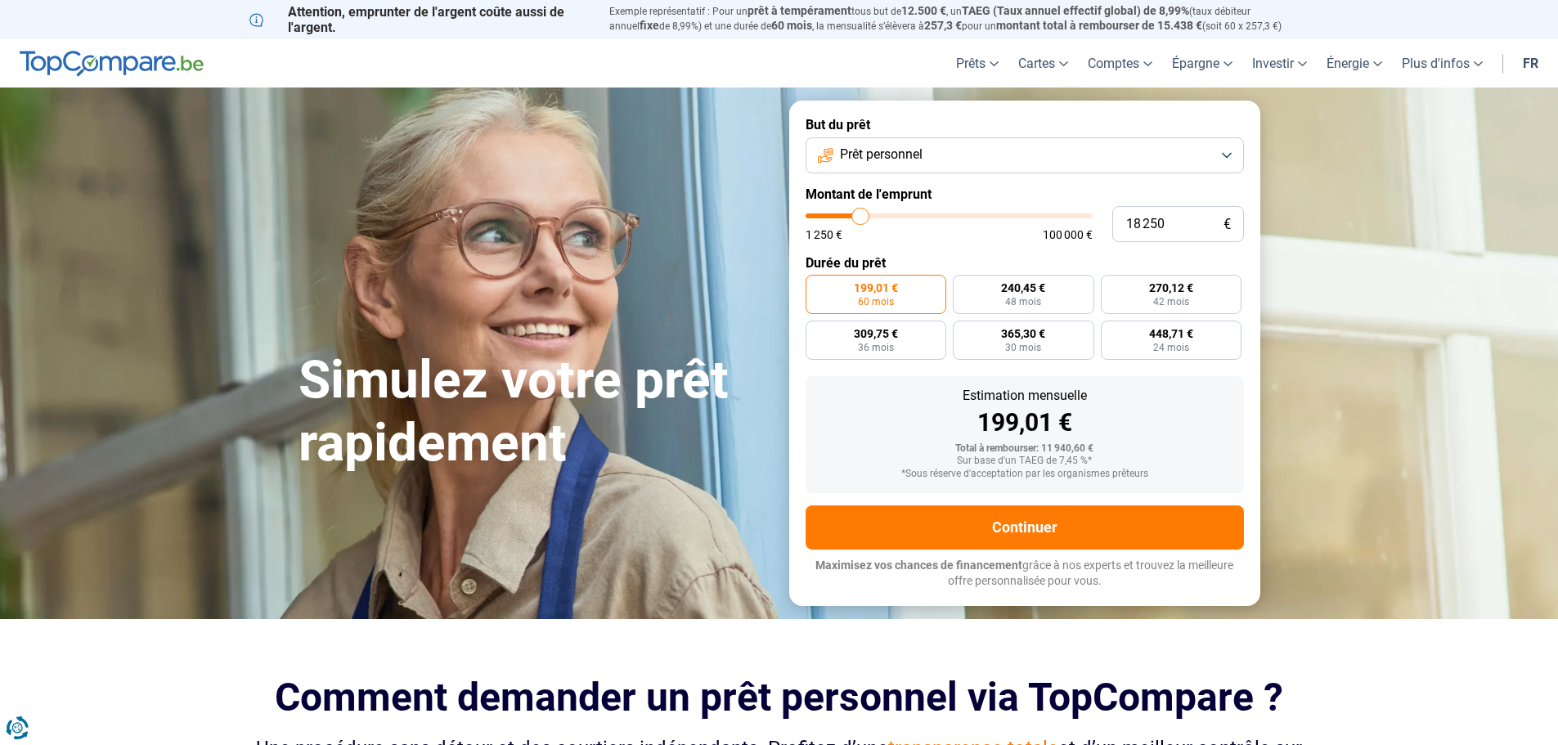
type input "18 000"
type input "18000"
type input "17 500"
type input "17500"
type input "17 000"
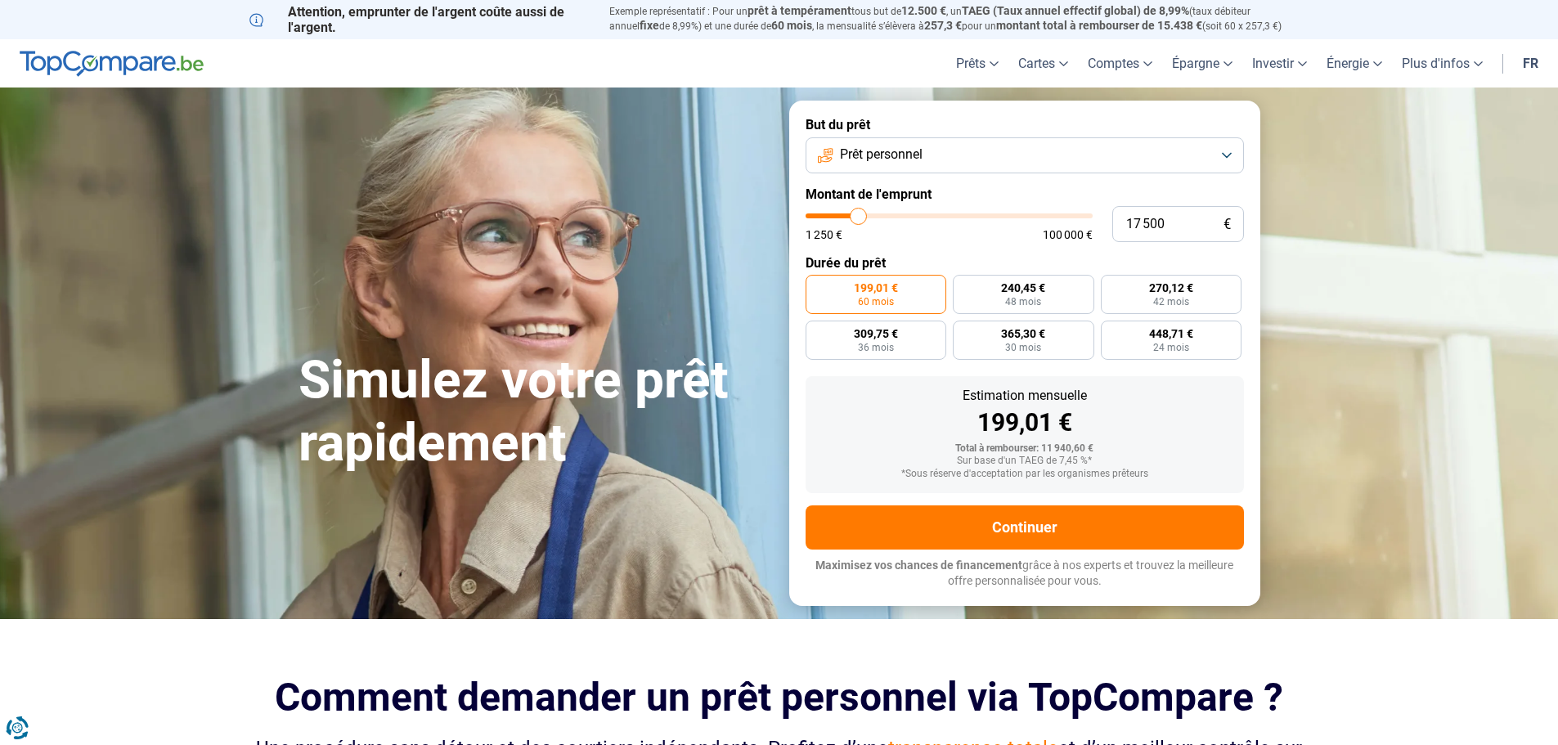
type input "17000"
type input "16 250"
type input "16250"
type input "15 500"
type input "15500"
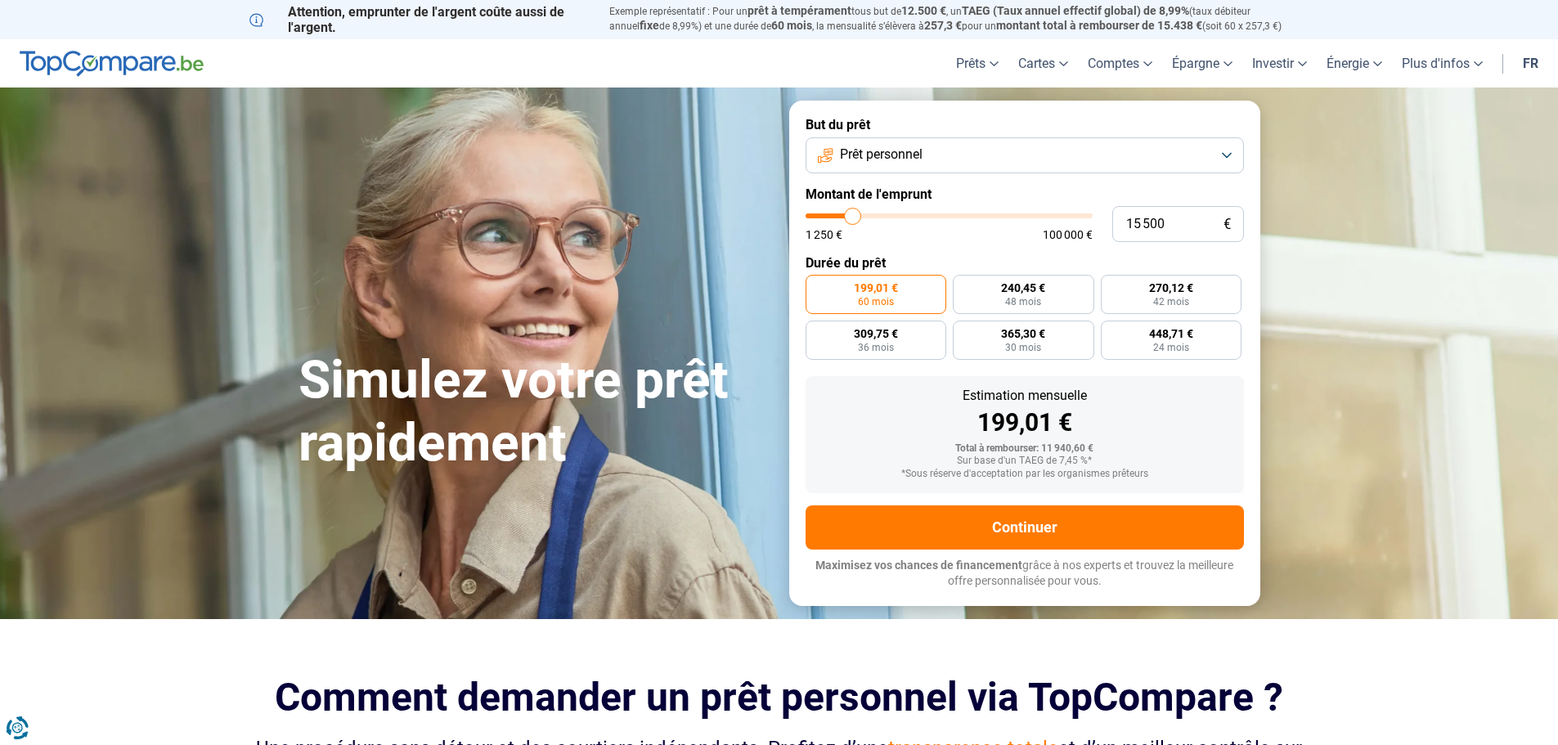
type input "15 250"
type input "15250"
type input "14 500"
type input "14500"
type input "14 000"
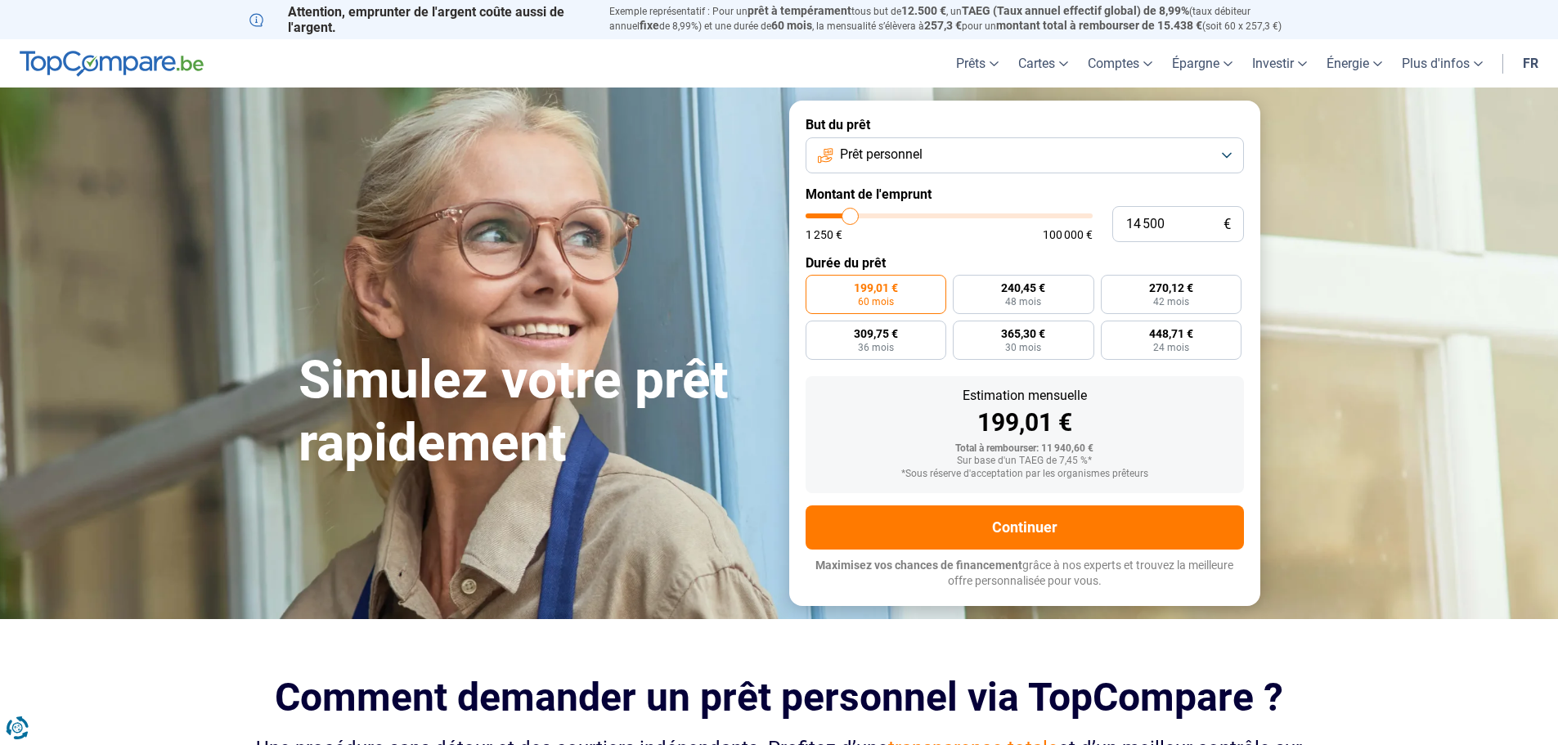
type input "14000"
type input "13 500"
type input "13500"
type input "13 250"
type input "13250"
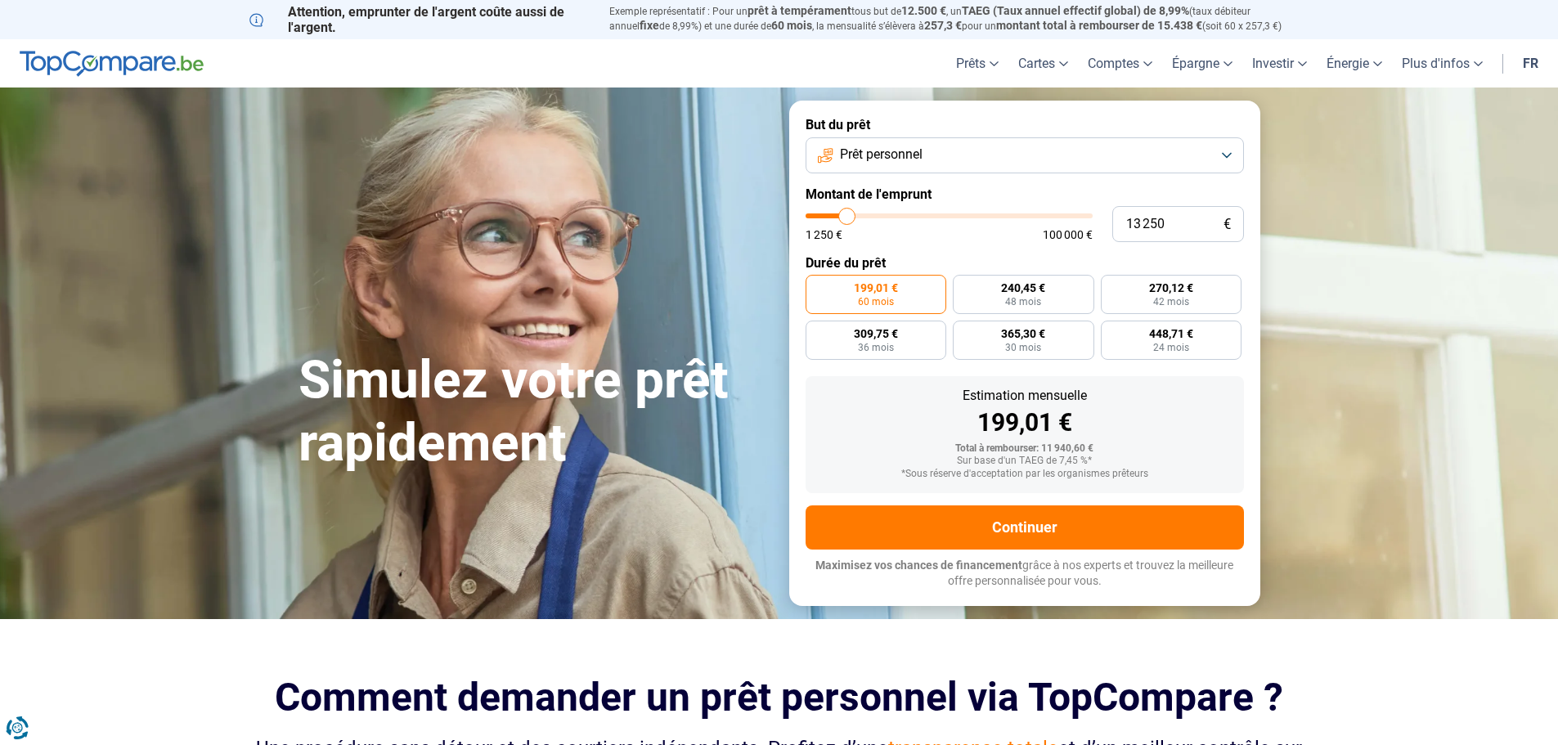
type input "13 000"
type input "13000"
type input "11 750"
type input "11750"
type input "10 500"
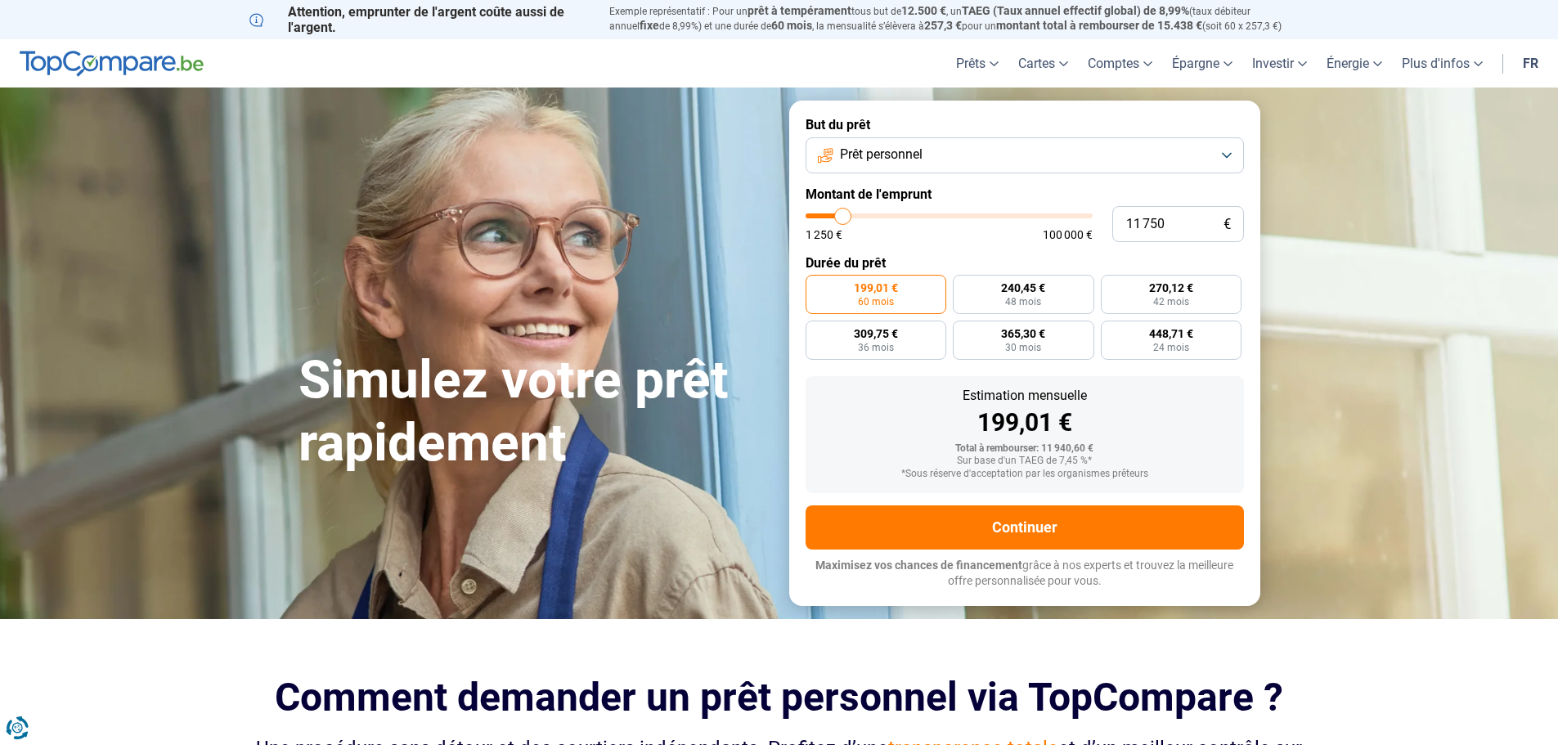
type input "10500"
type input "9 250"
type input "9250"
type input "7 750"
type input "7750"
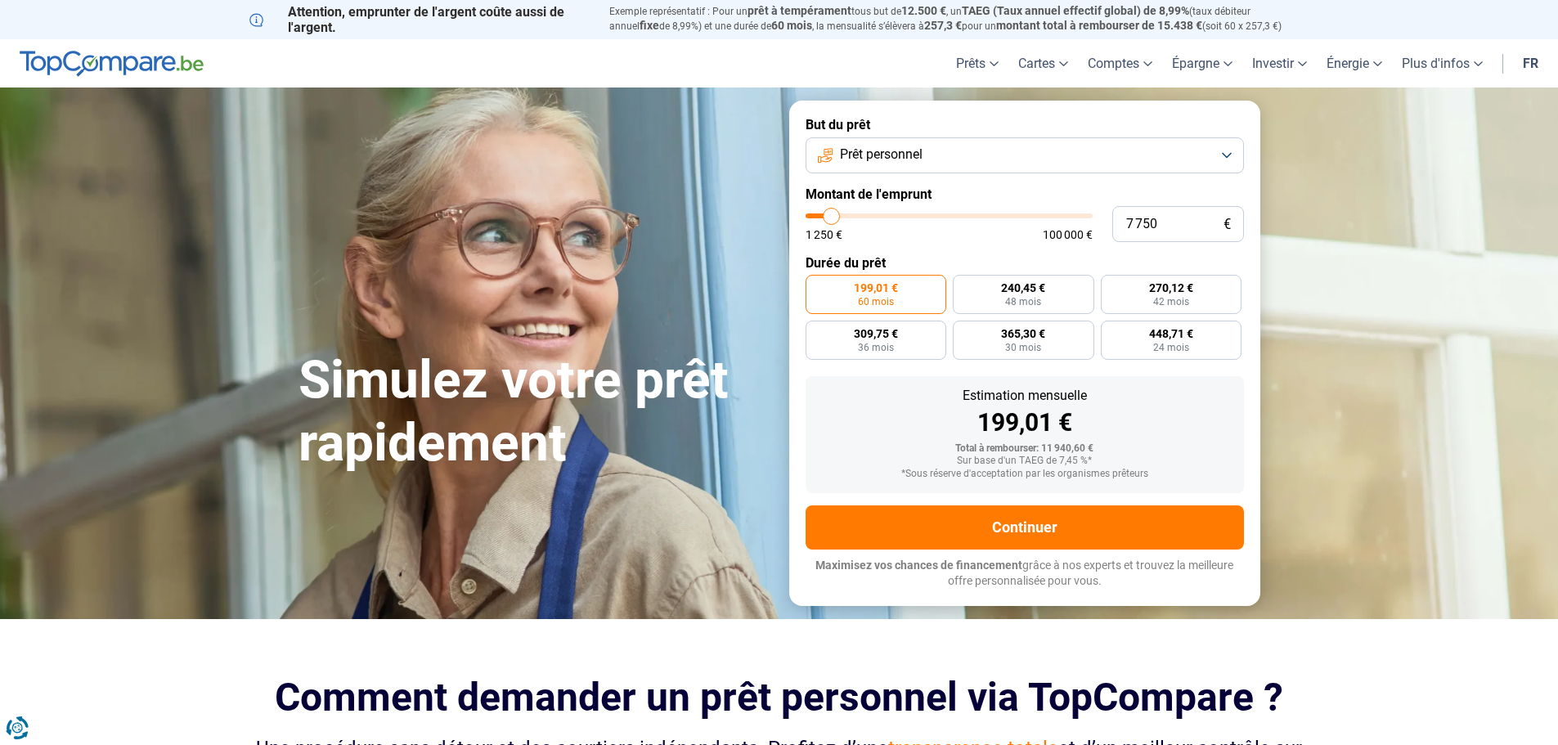
type input "6 250"
type input "6250"
type input "5 750"
type input "5750"
type input "5 250"
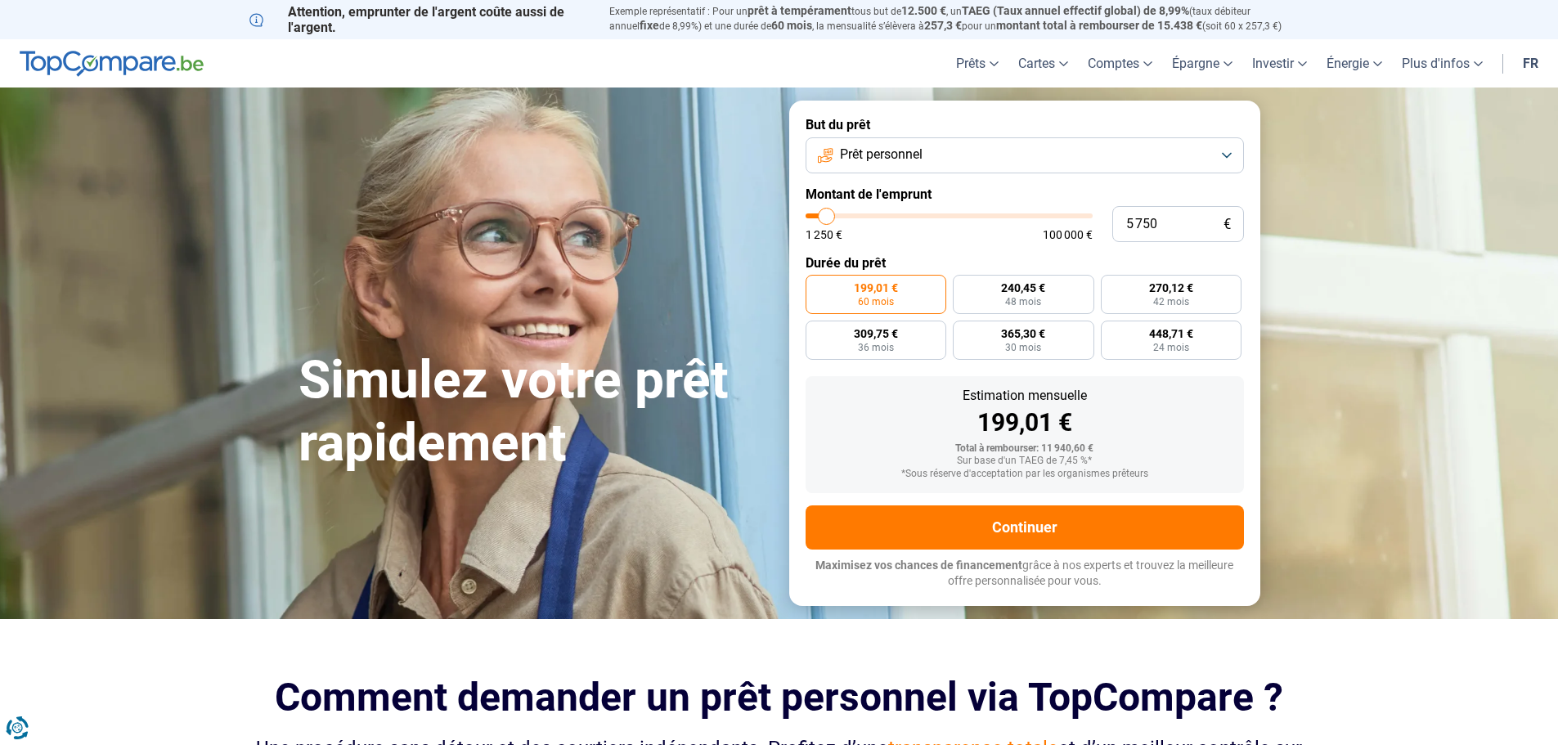
type input "5250"
type input "4 000"
type input "4000"
type input "3 000"
type input "3000"
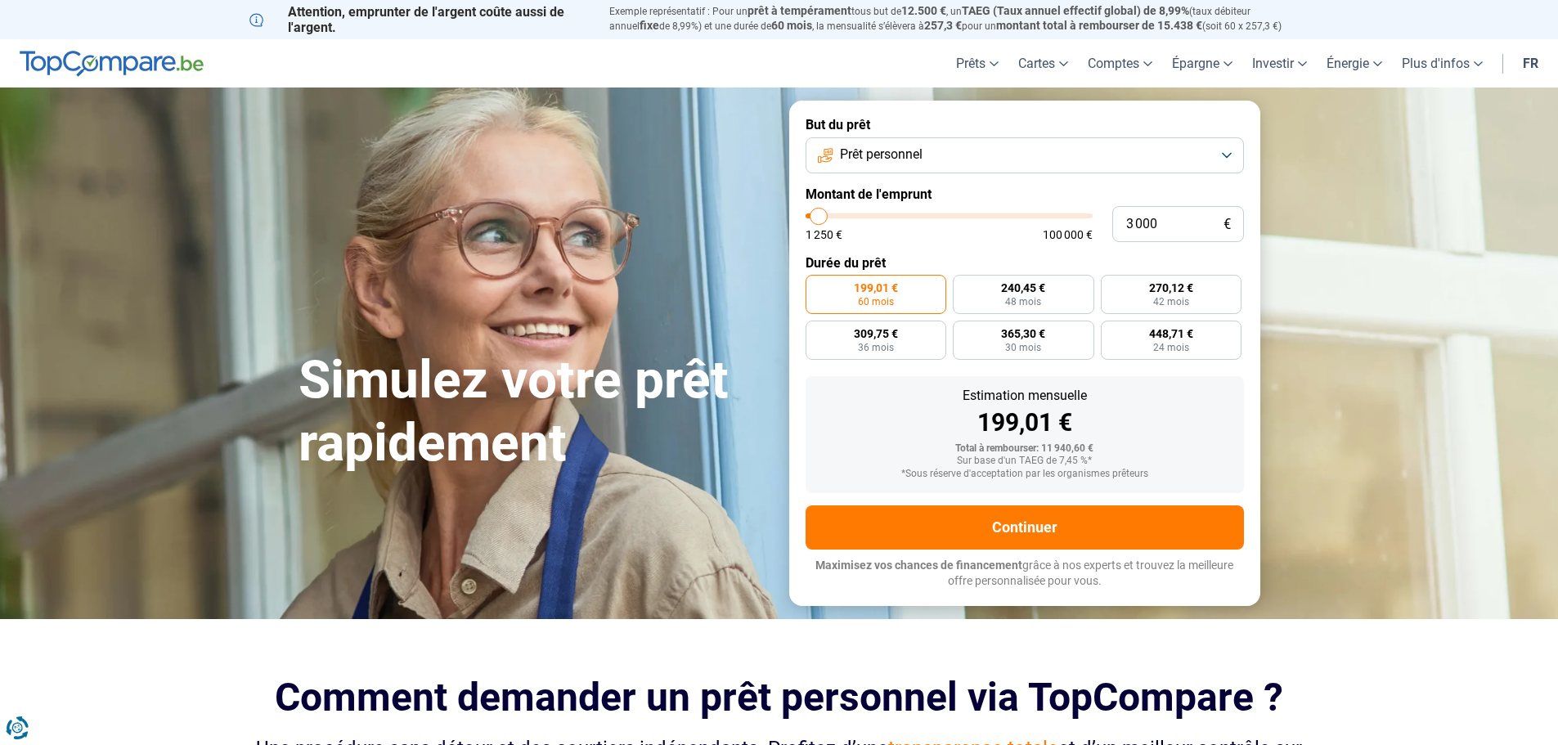
type input "1 250"
drag, startPoint x: 853, startPoint y: 223, endPoint x: 768, endPoint y: 236, distance: 85.9
type input "1250"
click at [806, 218] on input "range" at bounding box center [949, 215] width 287 height 5
radio input "true"
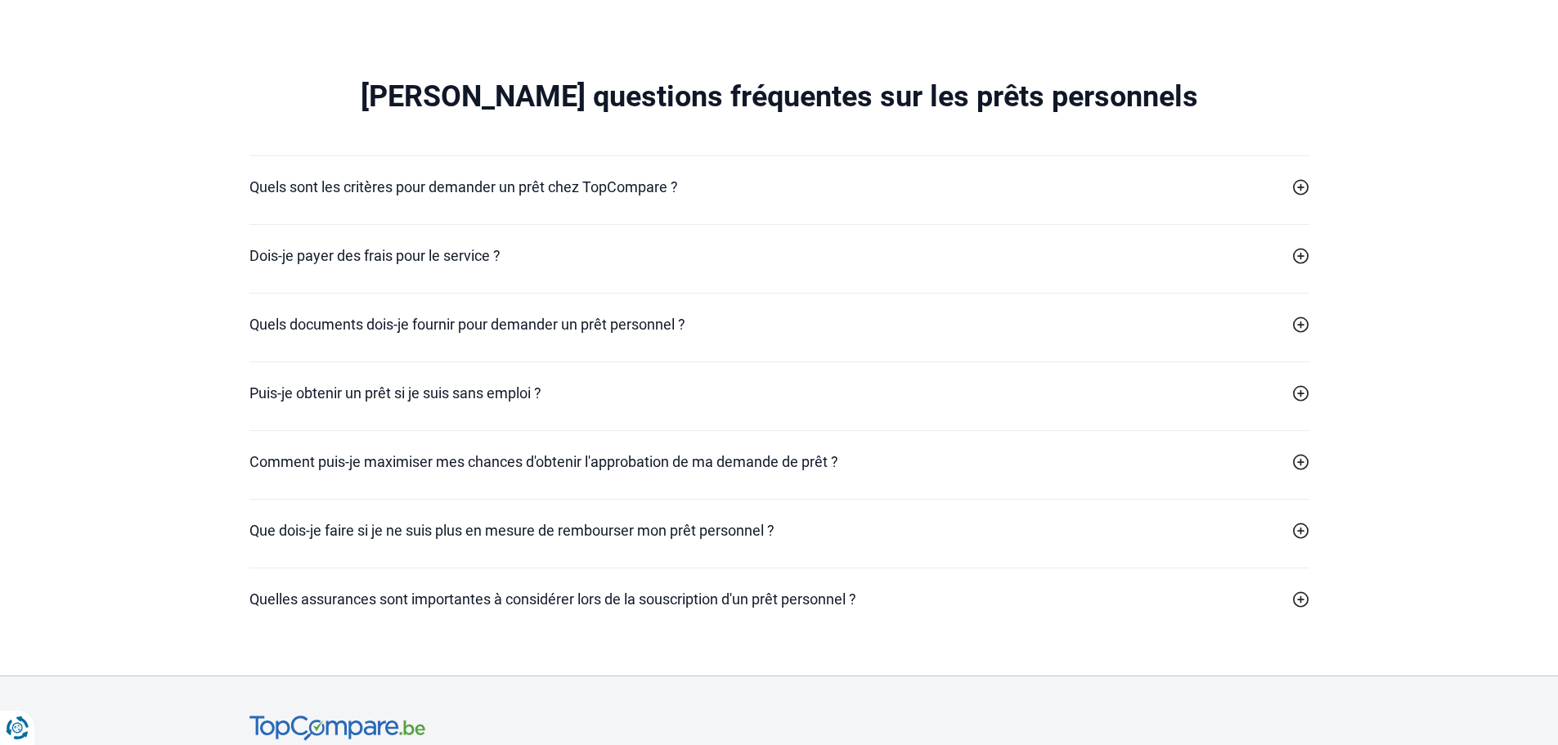
scroll to position [4744, 0]
